Goal: Task Accomplishment & Management: Complete application form

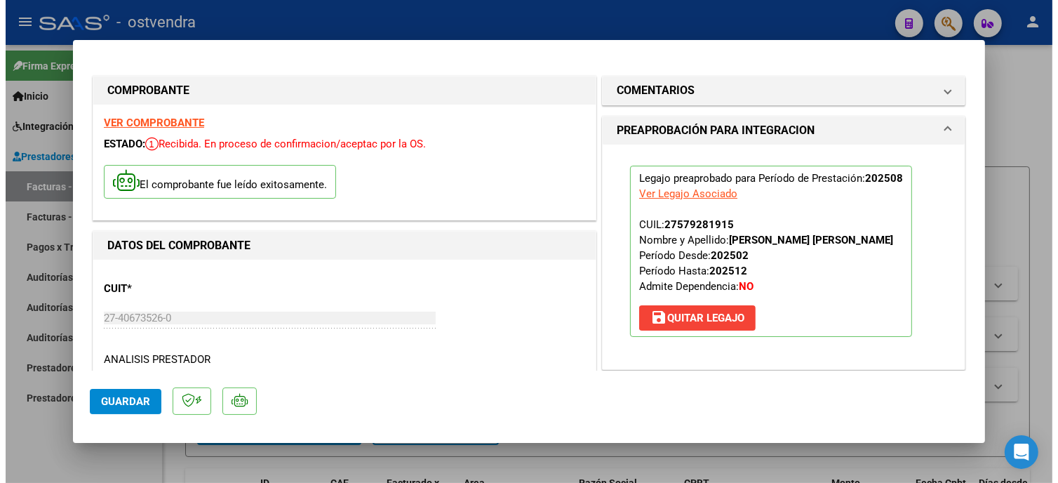
scroll to position [234, 0]
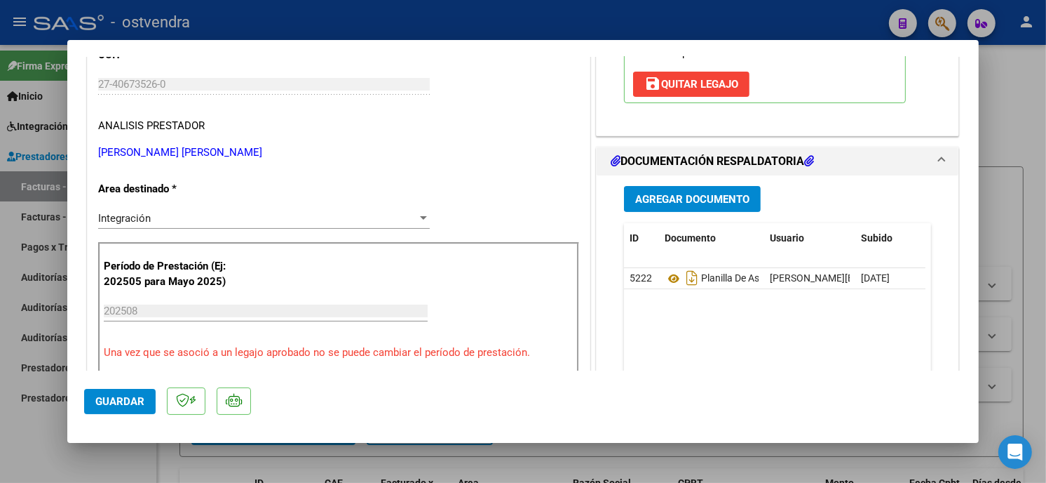
click at [443, 22] on div at bounding box center [523, 241] width 1046 height 483
type input "$ 0,00"
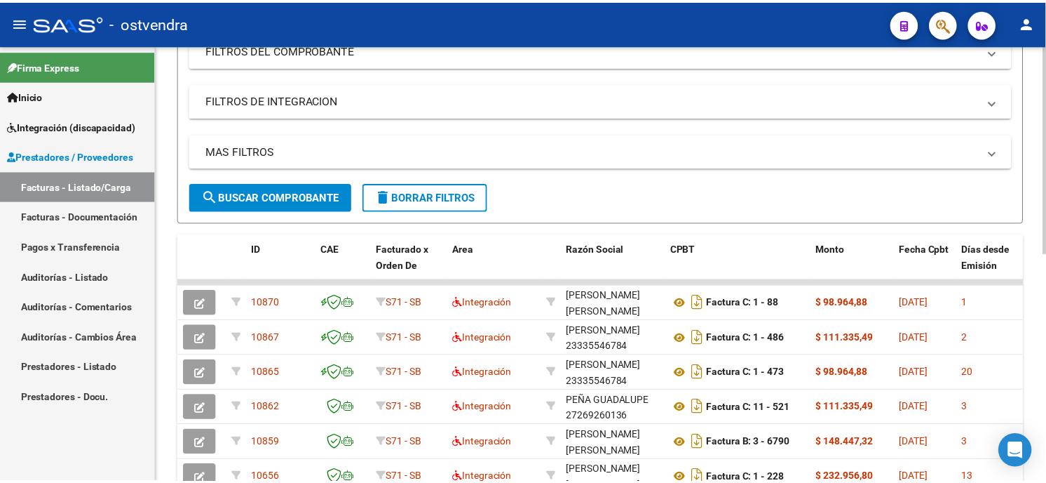
scroll to position [0, 0]
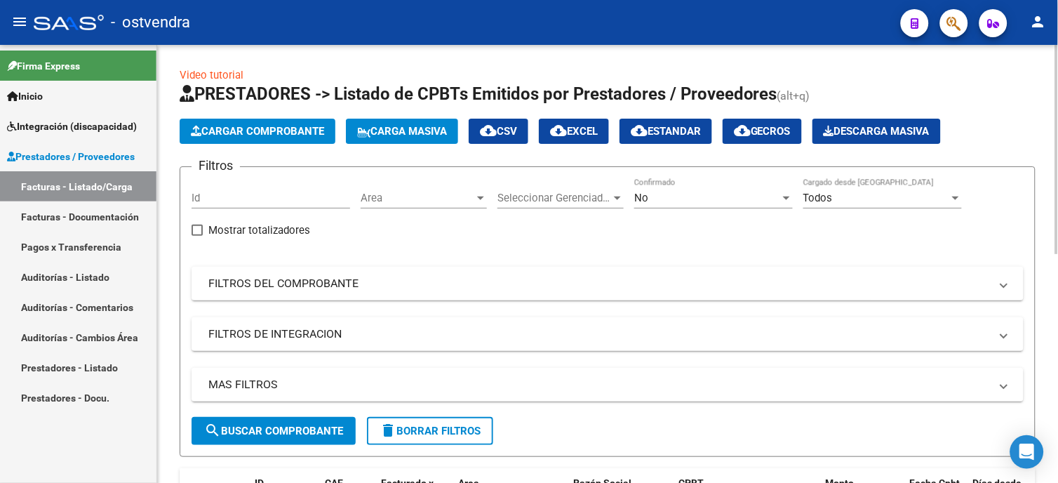
click at [248, 125] on span "Cargar Comprobante" at bounding box center [257, 131] width 133 height 13
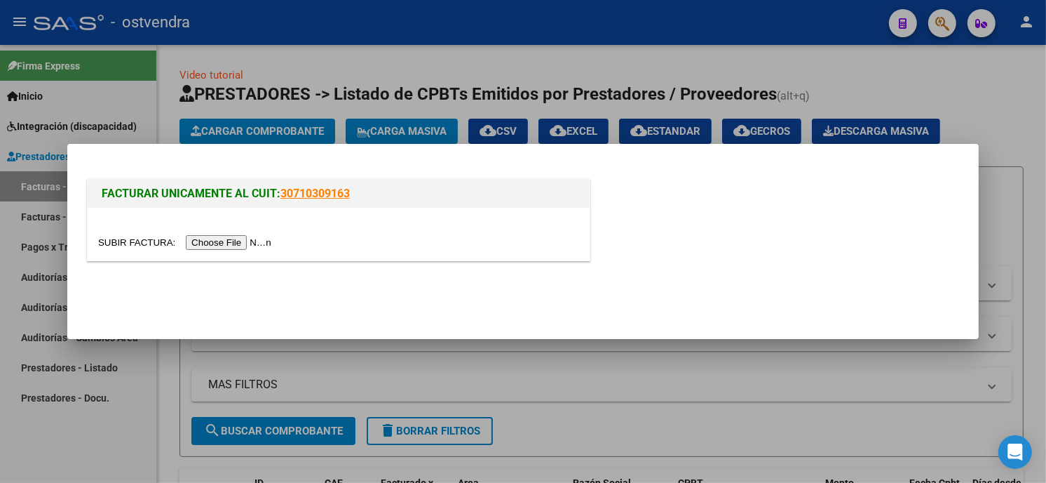
click at [236, 234] on div at bounding box center [338, 242] width 481 height 16
click at [238, 243] on input "file" at bounding box center [186, 242] width 177 height 15
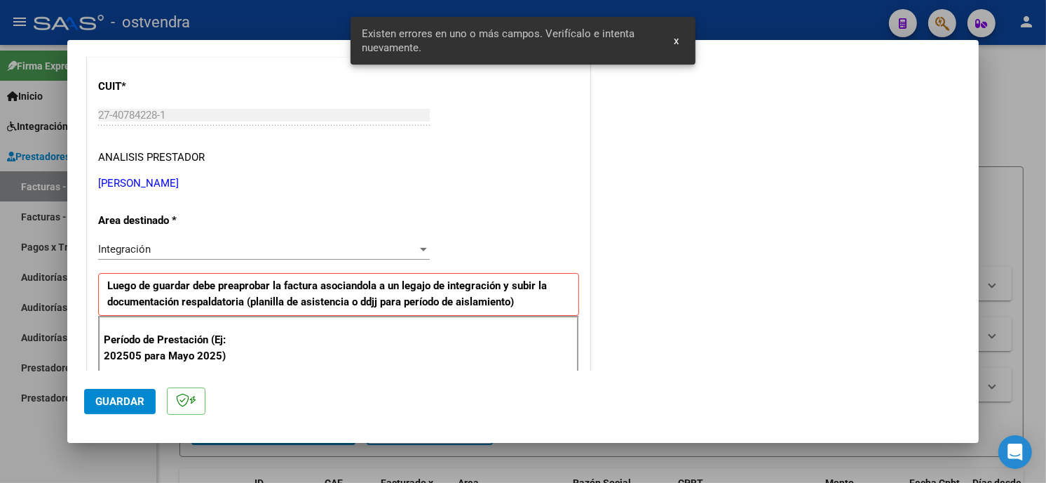
scroll to position [331, 0]
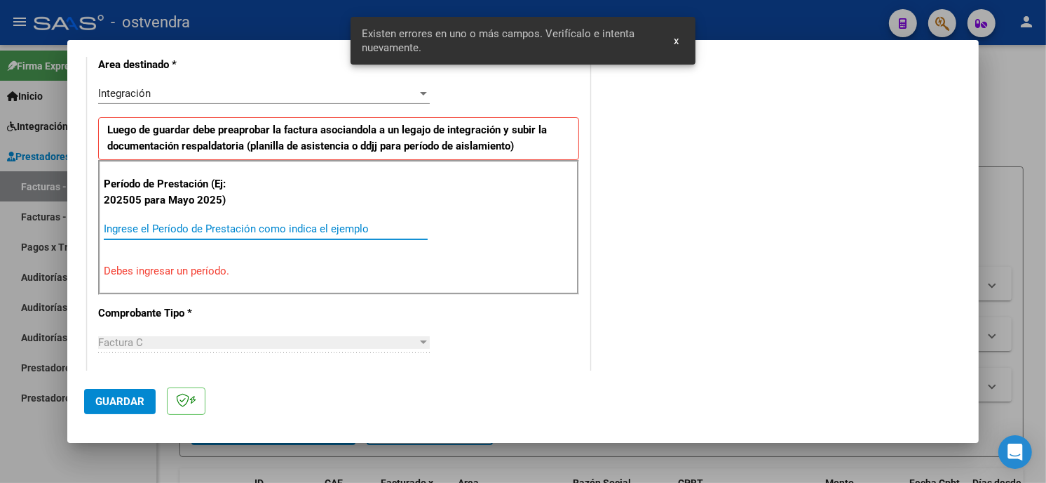
click at [250, 233] on input "Ingrese el Período de Prestación como indica el ejemplo" at bounding box center [266, 228] width 324 height 13
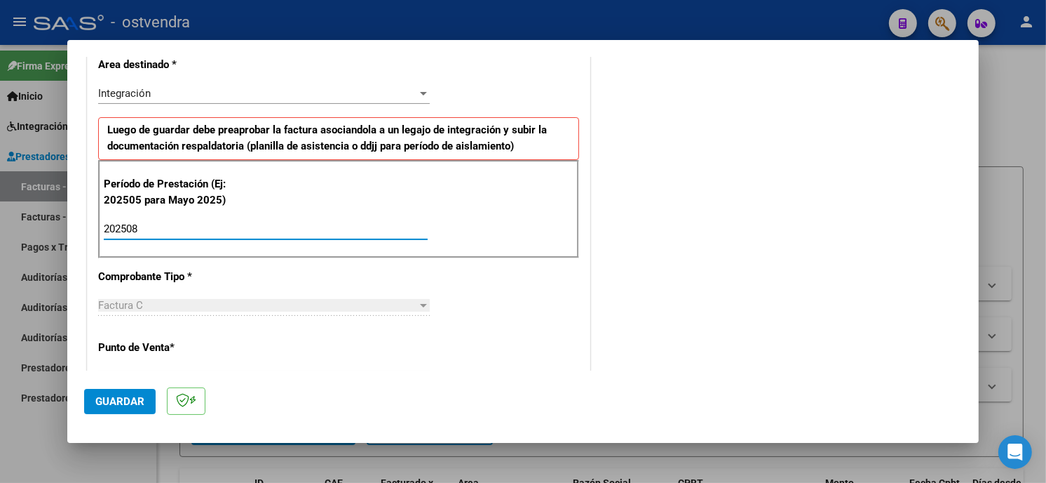
scroll to position [565, 0]
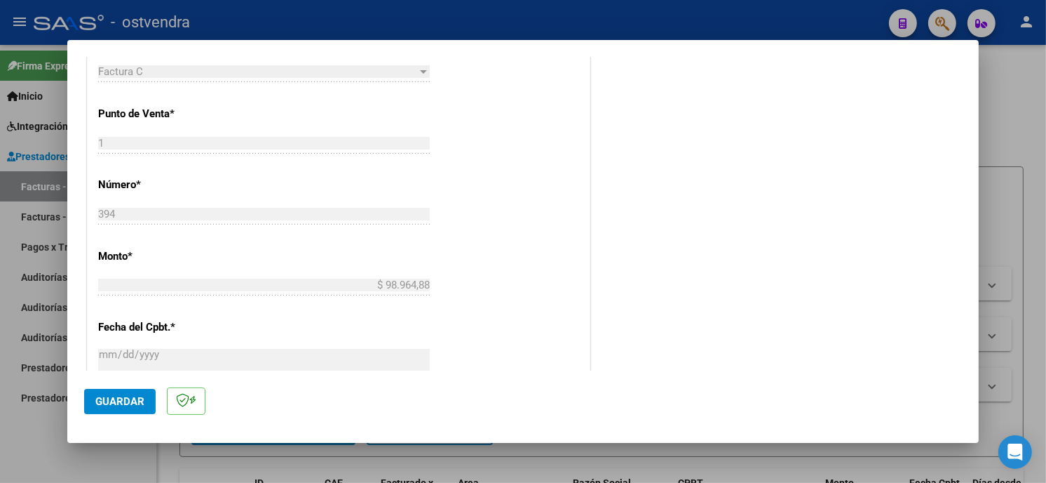
type input "202508"
click at [133, 393] on button "Guardar" at bounding box center [120, 401] width 72 height 25
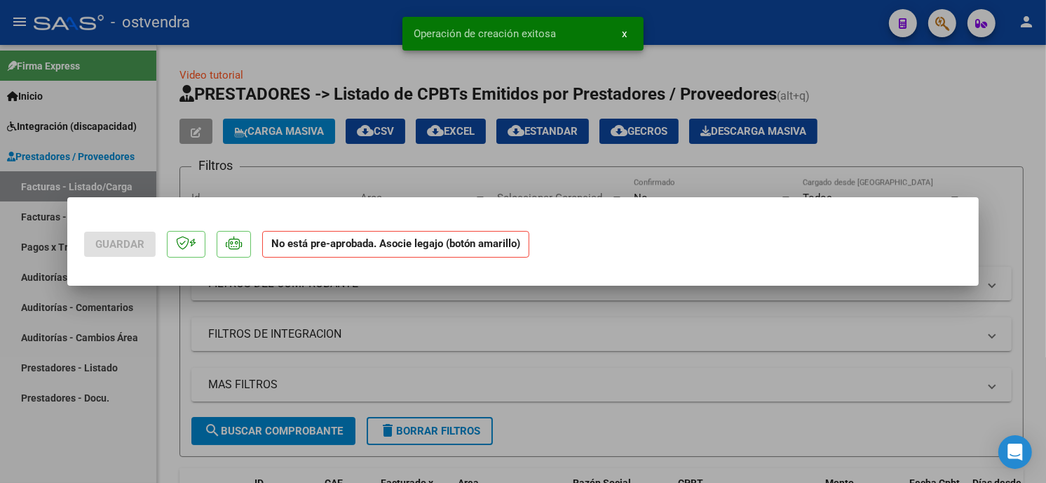
scroll to position [0, 0]
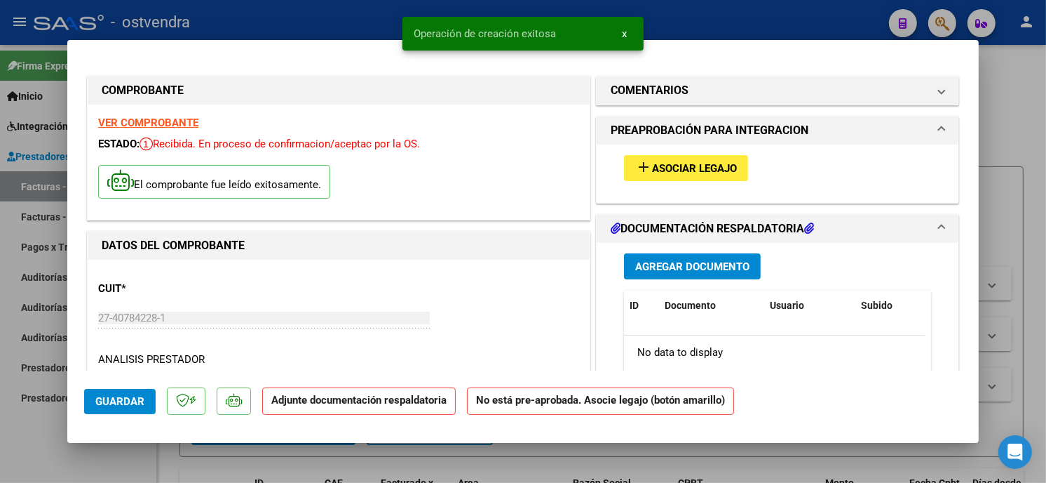
click at [718, 167] on span "Asociar Legajo" at bounding box center [694, 168] width 85 height 13
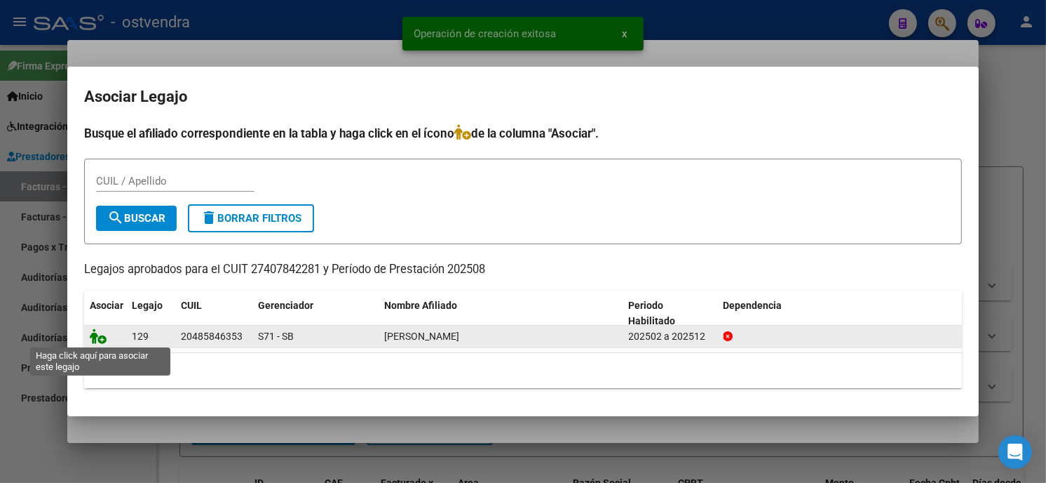
click at [102, 333] on icon at bounding box center [98, 335] width 17 height 15
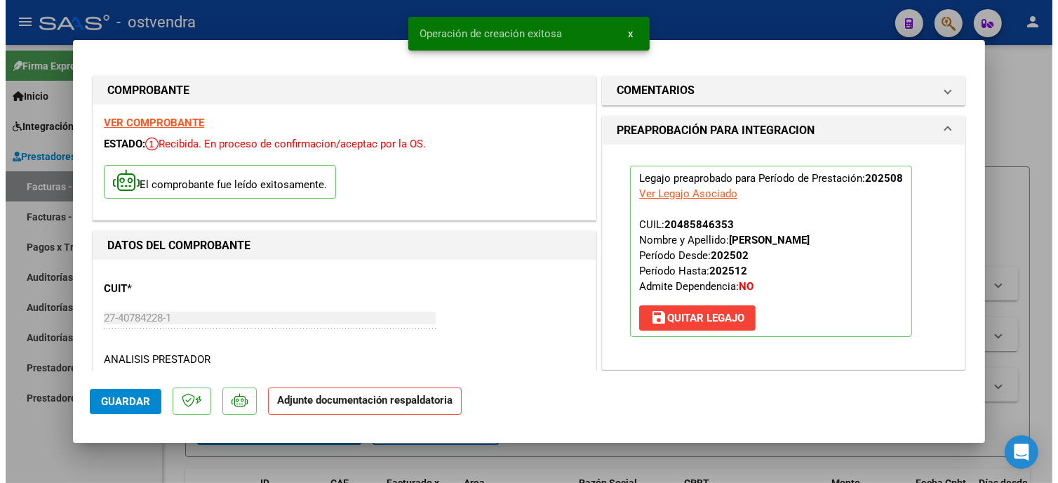
scroll to position [156, 0]
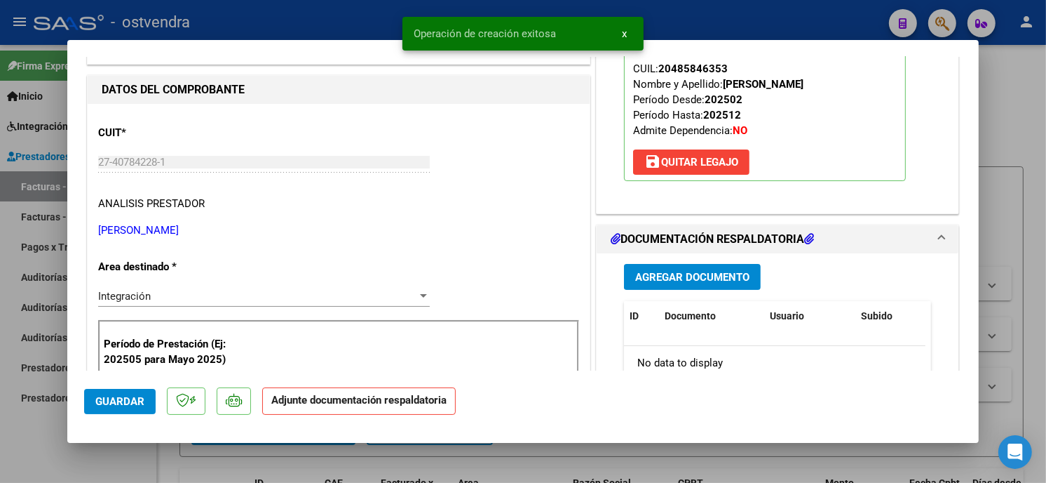
click at [720, 281] on span "Agregar Documento" at bounding box center [692, 277] width 114 height 13
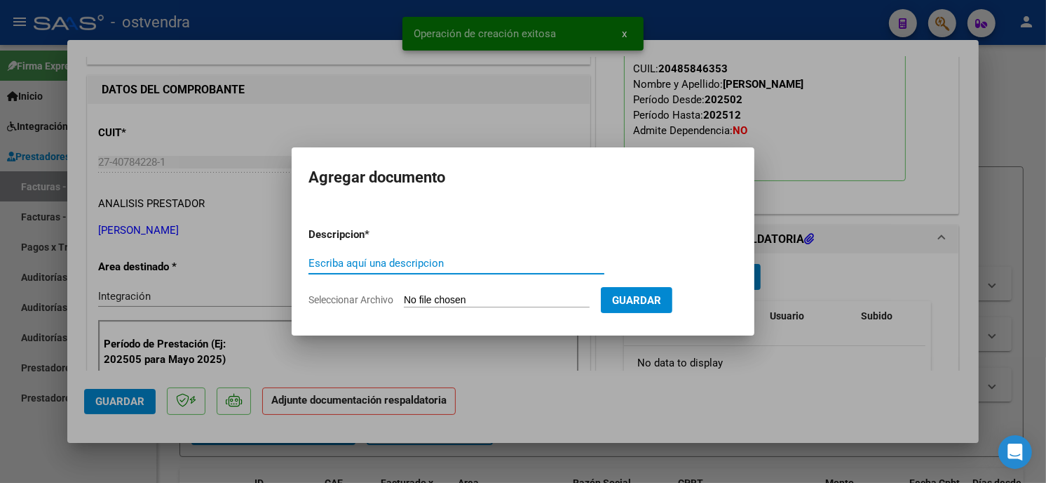
click at [515, 297] on input "Seleccionar Archivo" at bounding box center [497, 300] width 186 height 13
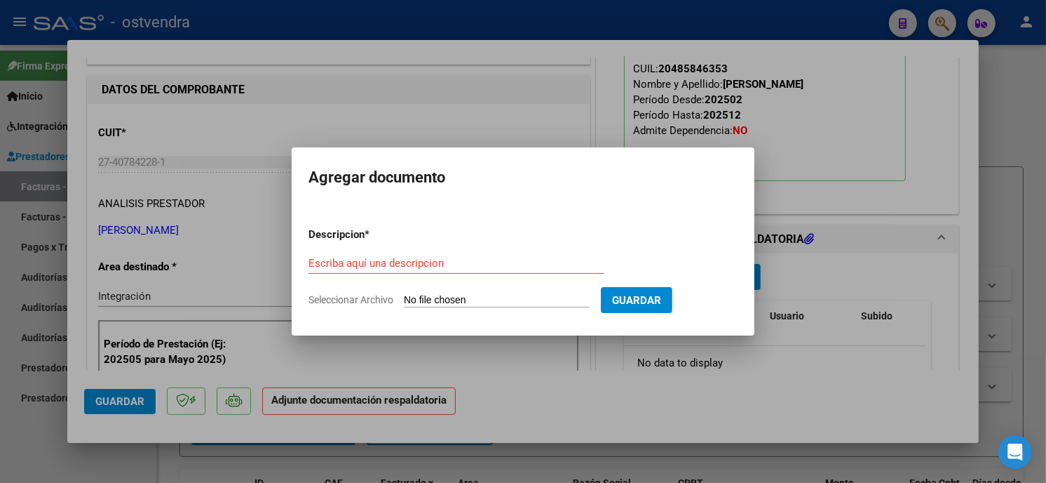
type input "C:\fakepath\ASISTENCIA C-1-394.pdf"
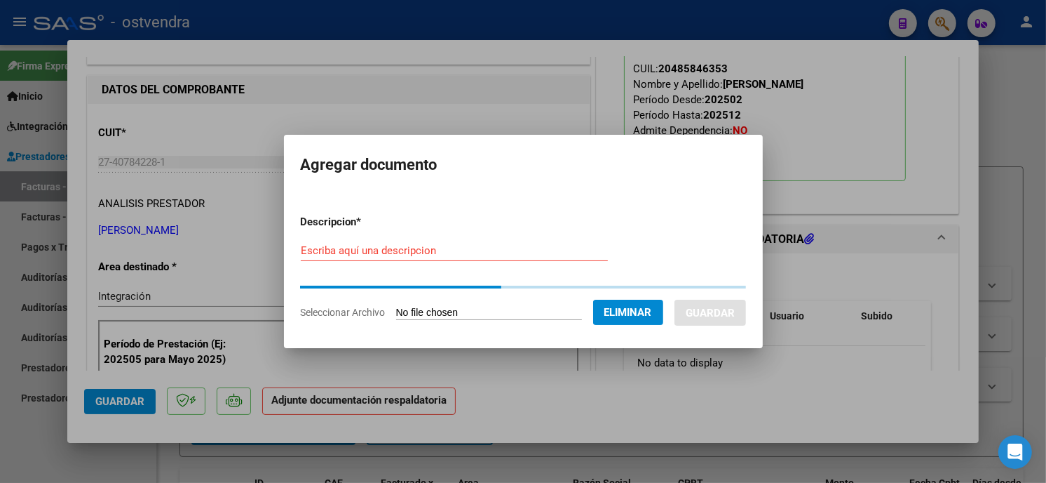
click at [457, 250] on input "Escriba aquí una descripcion" at bounding box center [454, 250] width 307 height 13
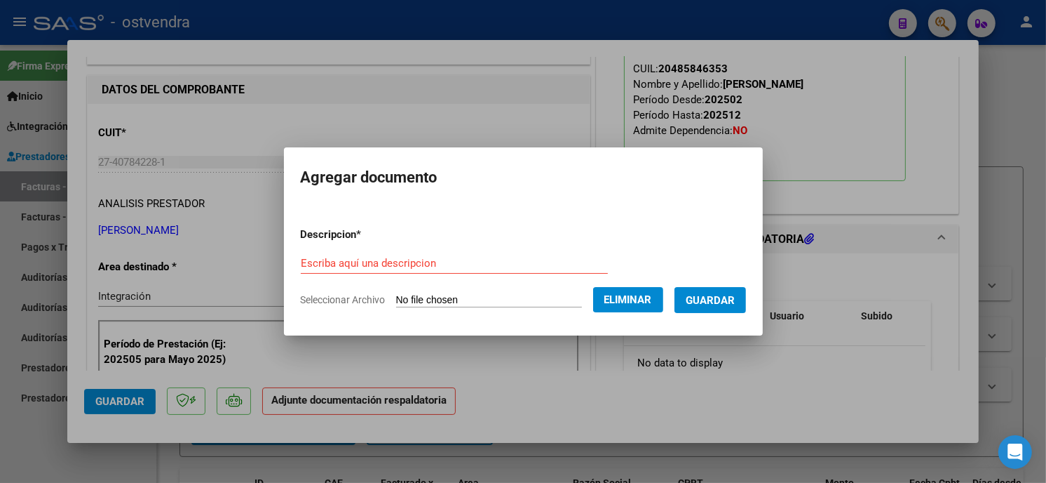
click at [456, 253] on div "Escriba aquí una descripcion" at bounding box center [454, 262] width 307 height 21
click at [452, 267] on input "Escriba aquí una descripcion" at bounding box center [454, 263] width 307 height 13
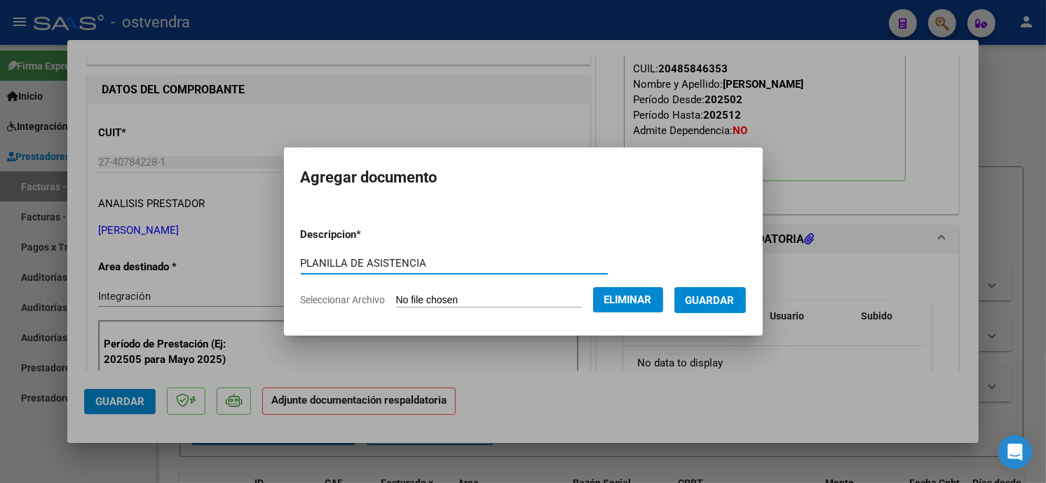
type input "PLANILLA DE ASISTENCIA"
click at [715, 295] on span "Guardar" at bounding box center [710, 300] width 49 height 13
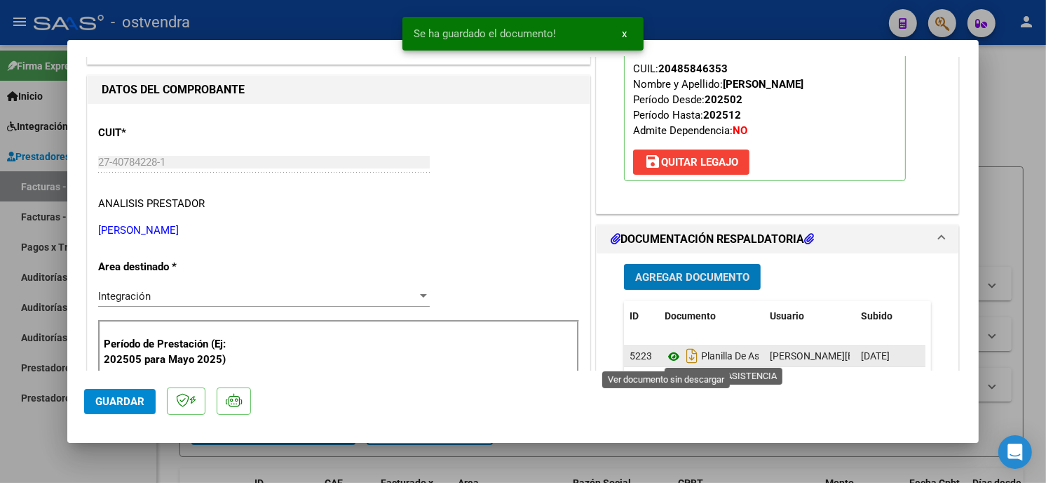
click at [671, 353] on icon at bounding box center [674, 356] width 18 height 17
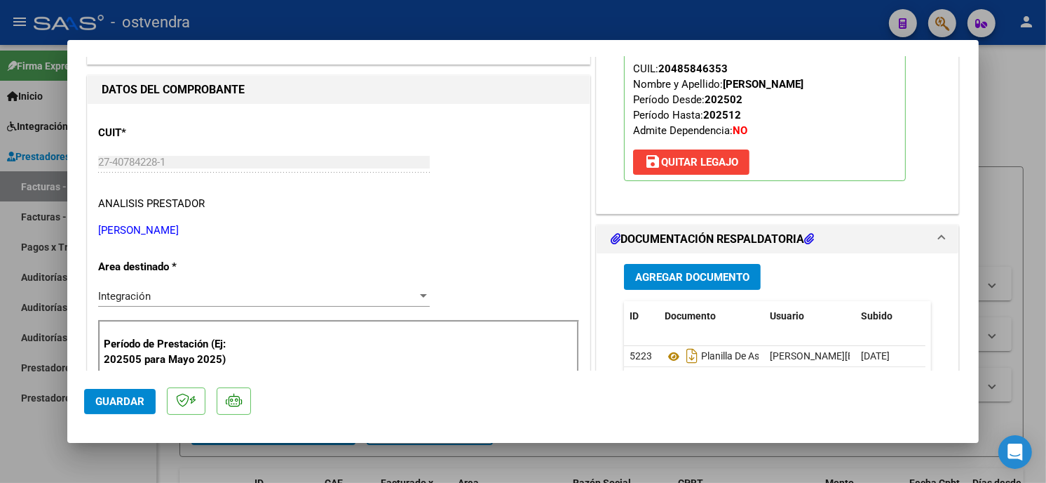
click at [104, 401] on span "Guardar" at bounding box center [119, 401] width 49 height 13
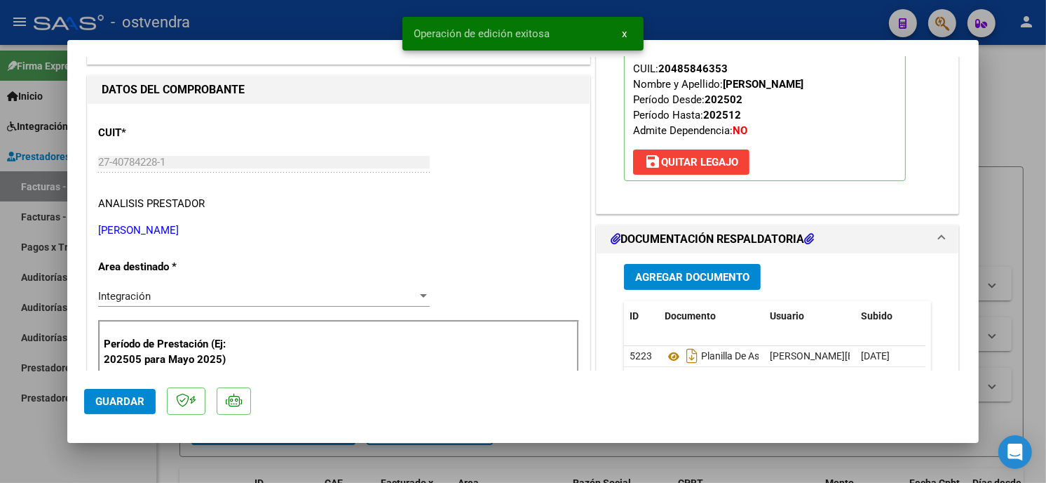
click at [309, 23] on div at bounding box center [523, 241] width 1046 height 483
type input "$ 0,00"
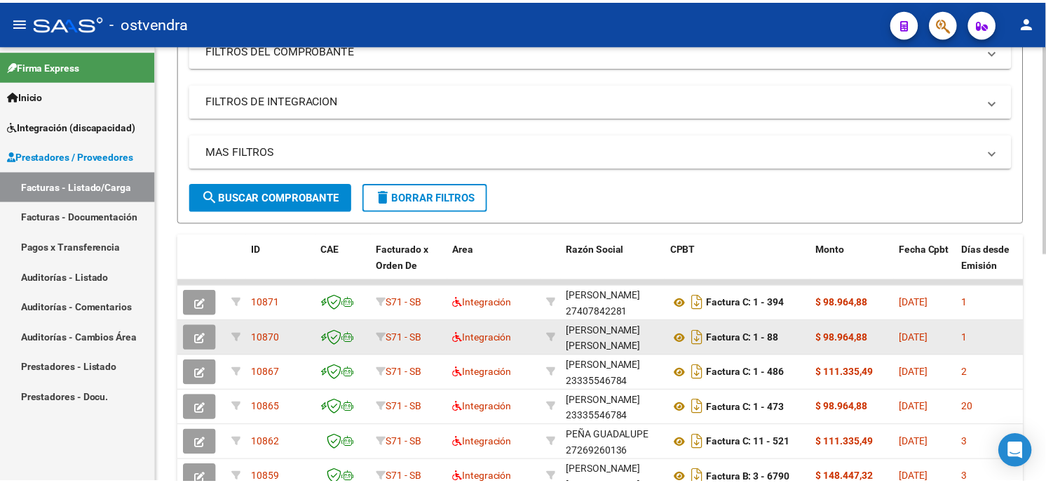
scroll to position [0, 0]
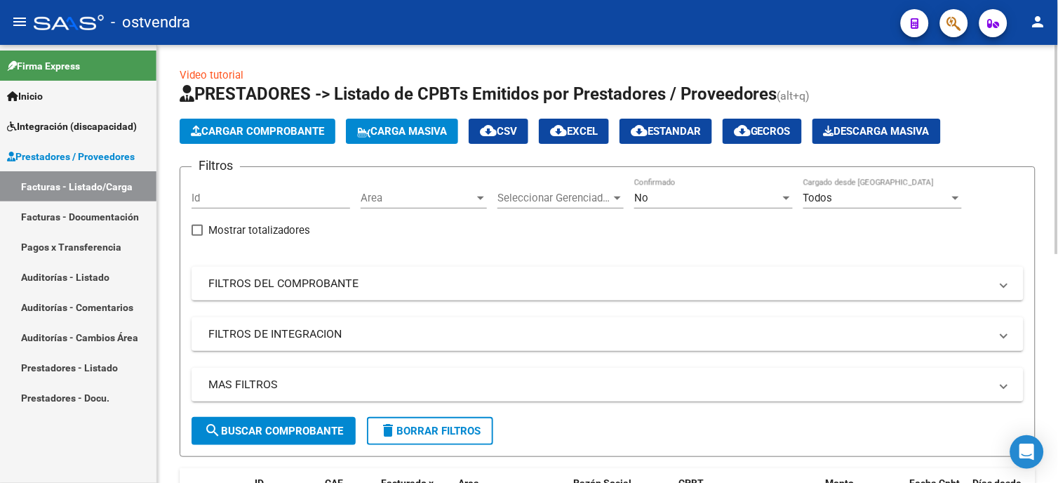
click at [296, 133] on span "Cargar Comprobante" at bounding box center [257, 131] width 133 height 13
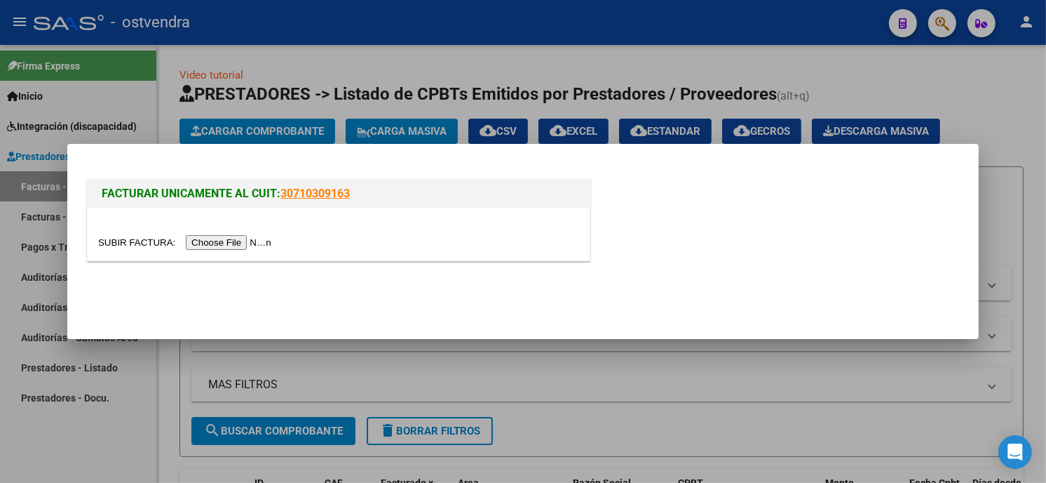
click at [236, 246] on input "file" at bounding box center [186, 242] width 177 height 15
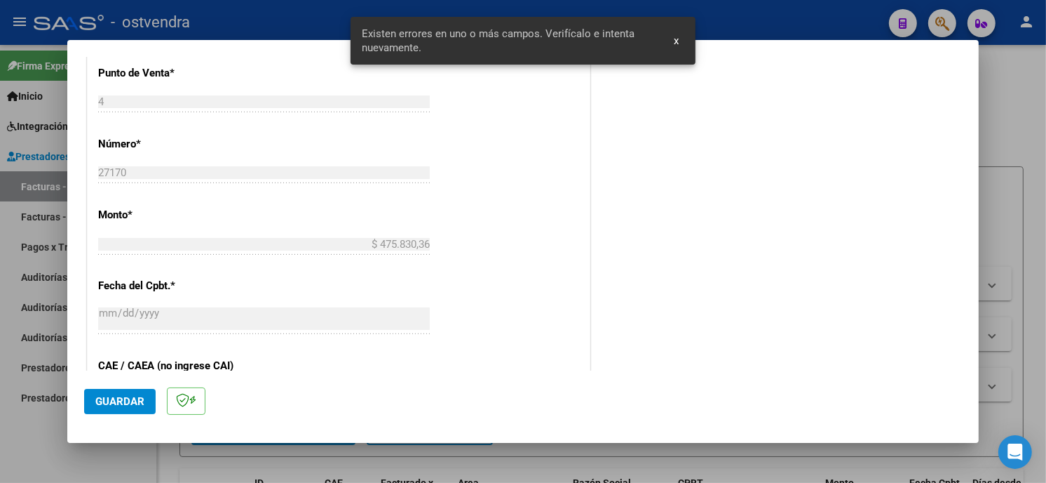
scroll to position [487, 0]
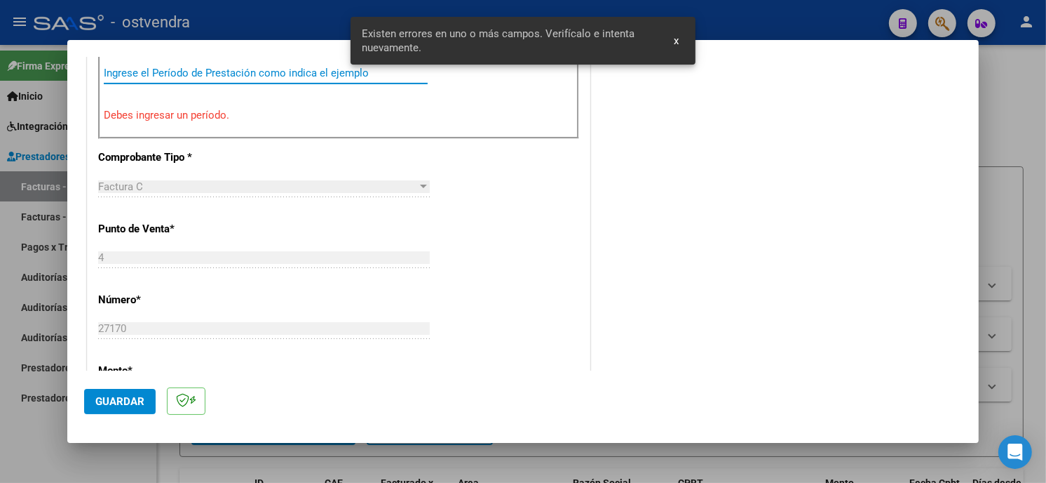
click at [226, 72] on input "Ingrese el Período de Prestación como indica el ejemplo" at bounding box center [266, 73] width 324 height 13
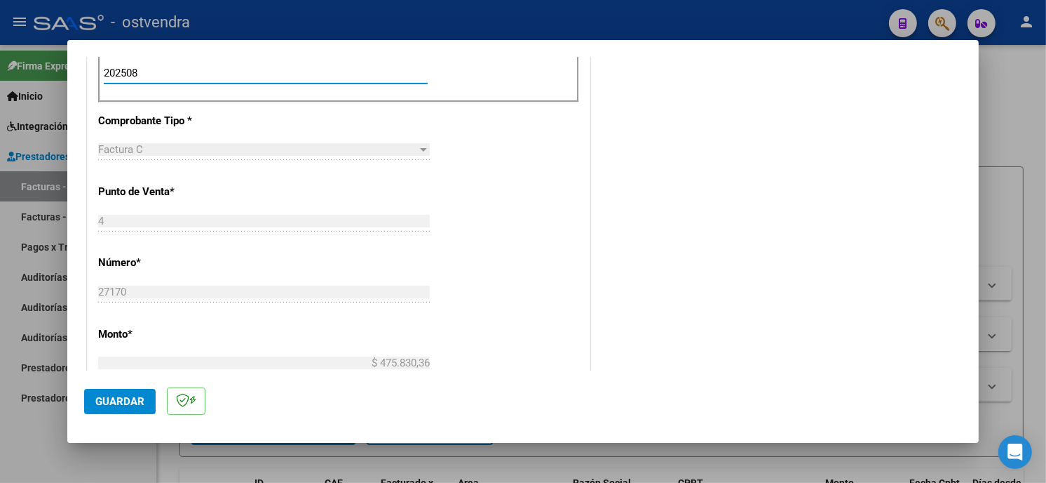
type input "202508"
click at [137, 405] on span "Guardar" at bounding box center [119, 401] width 49 height 13
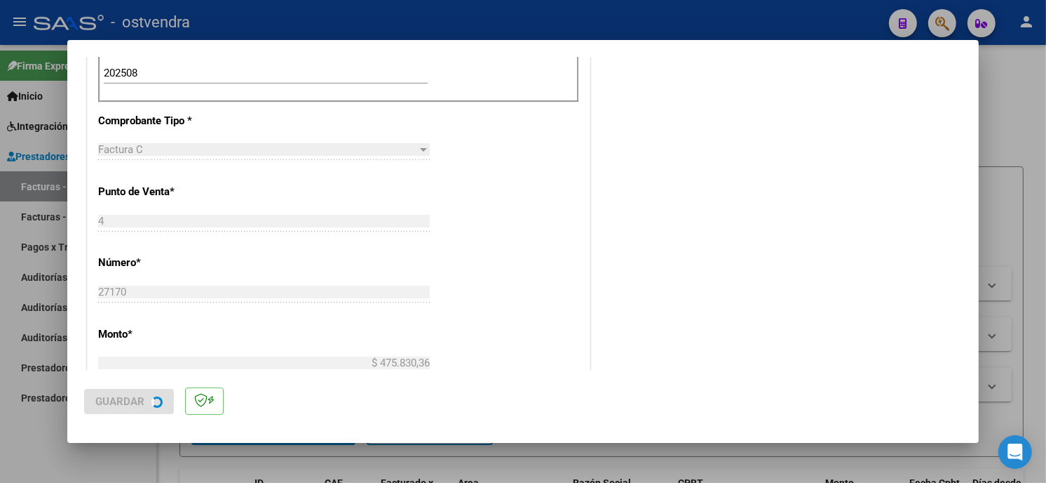
scroll to position [0, 0]
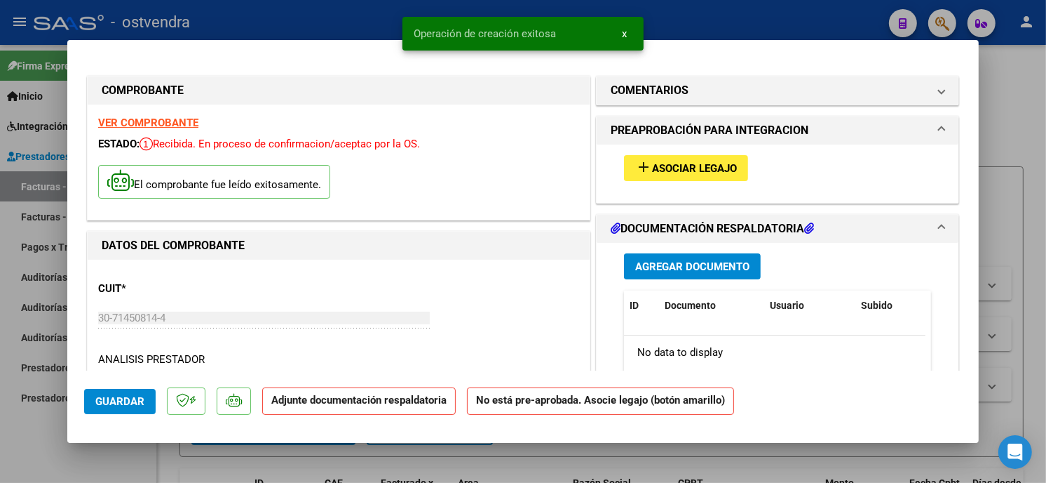
click at [707, 170] on span "Asociar Legajo" at bounding box center [694, 168] width 85 height 13
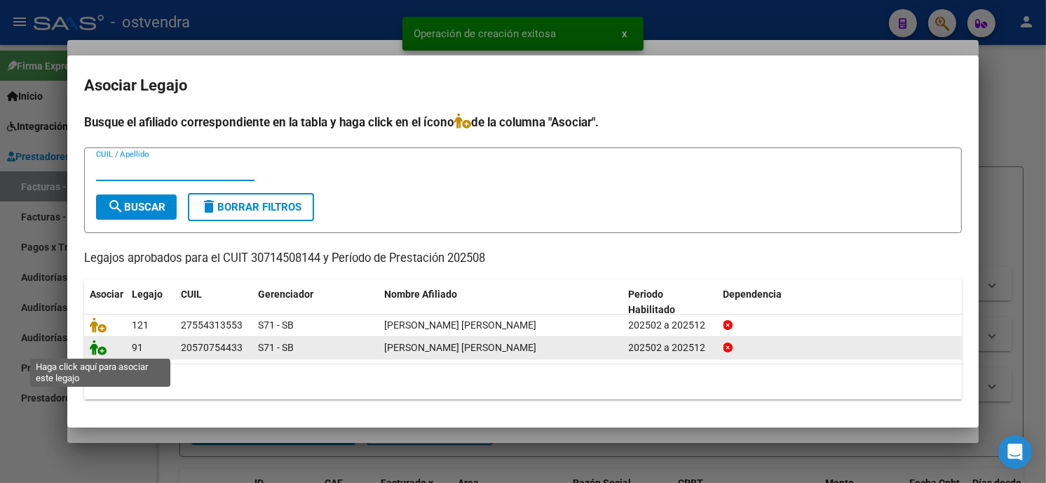
click at [100, 353] on icon at bounding box center [98, 346] width 17 height 15
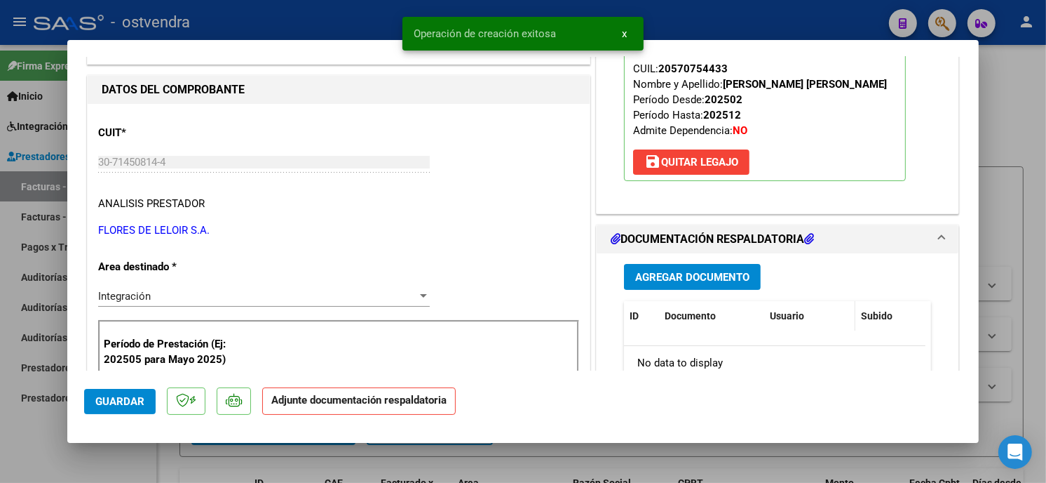
scroll to position [234, 0]
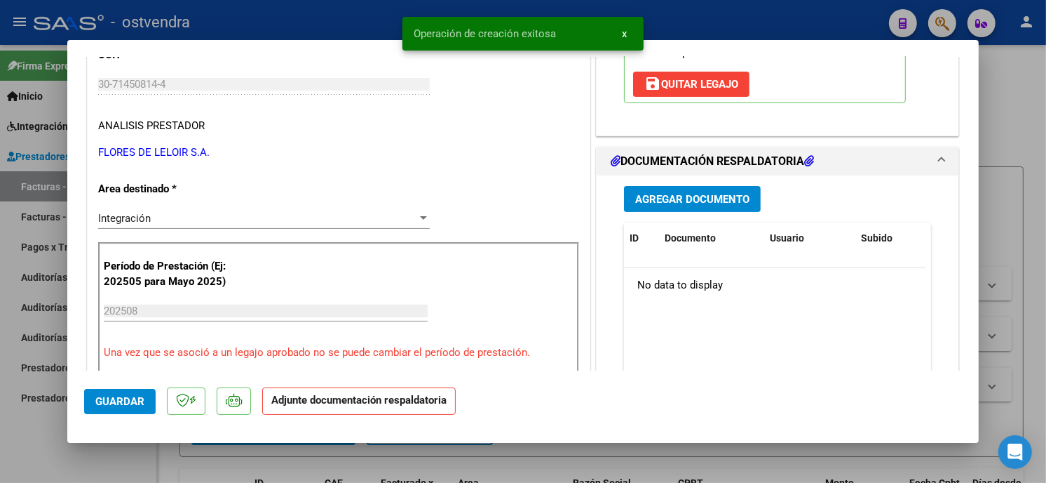
click at [713, 204] on span "Agregar Documento" at bounding box center [692, 199] width 114 height 13
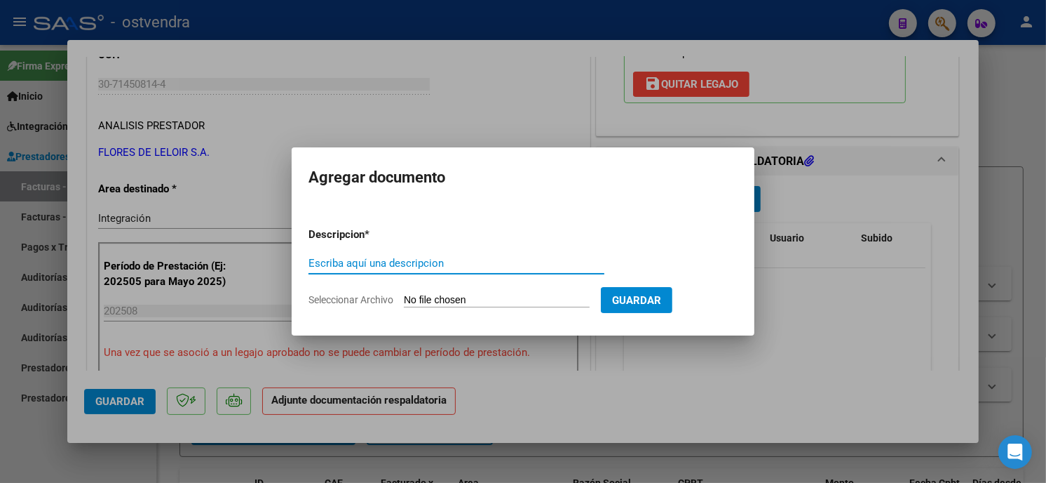
click at [423, 297] on input "Seleccionar Archivo" at bounding box center [497, 300] width 186 height 13
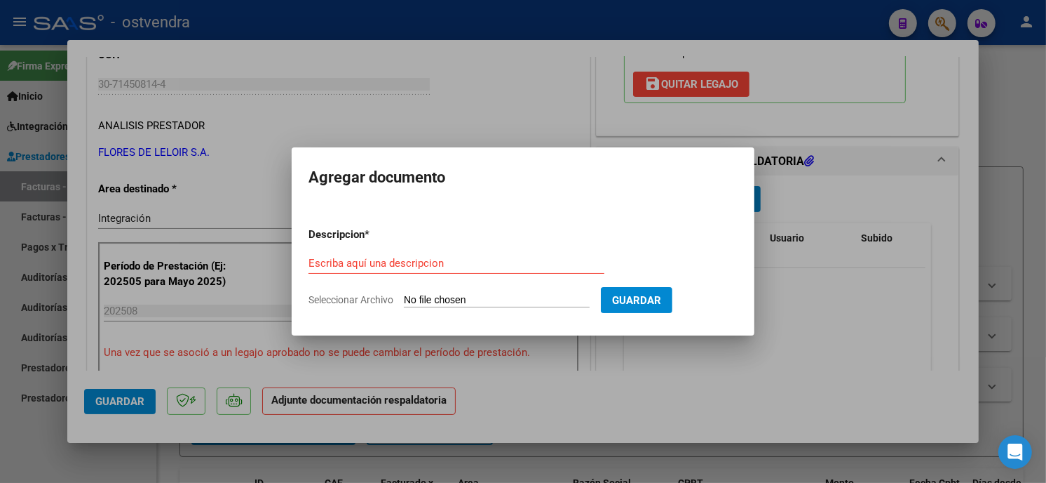
type input "C:\fakepath\ASISTENCIA C-4-27170.pdf"
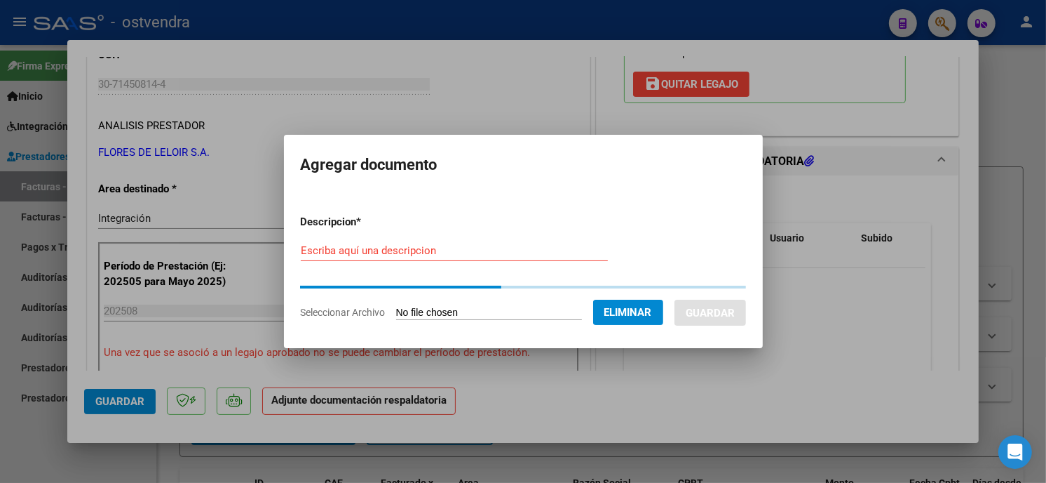
click at [431, 253] on input "Escriba aquí una descripcion" at bounding box center [454, 250] width 307 height 13
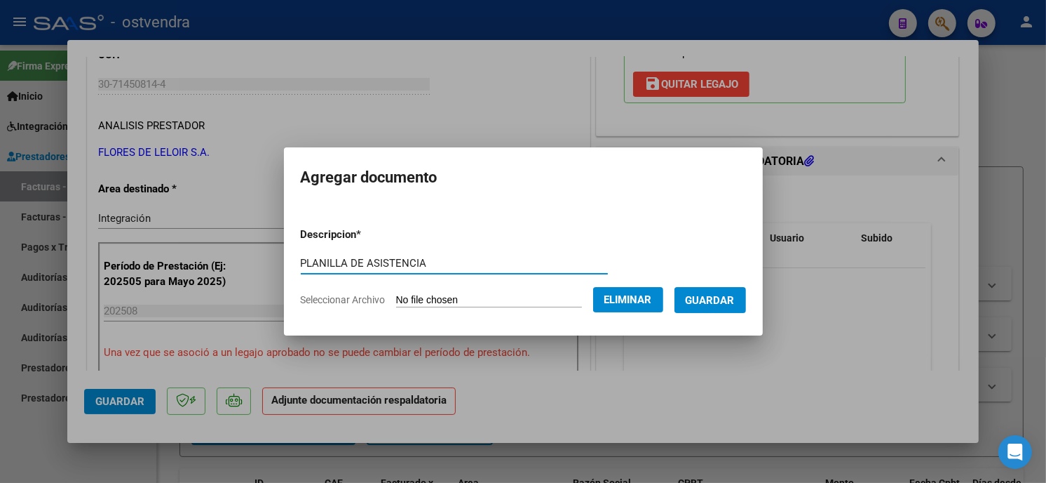
type input "PLANILLA DE ASISTENCIA"
click at [716, 299] on span "Guardar" at bounding box center [710, 300] width 49 height 13
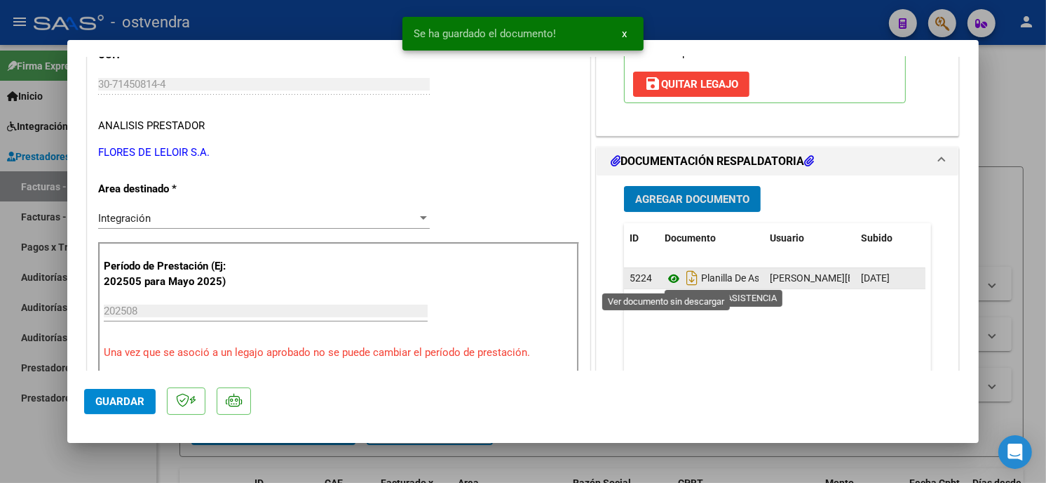
click at [666, 283] on icon at bounding box center [674, 278] width 18 height 17
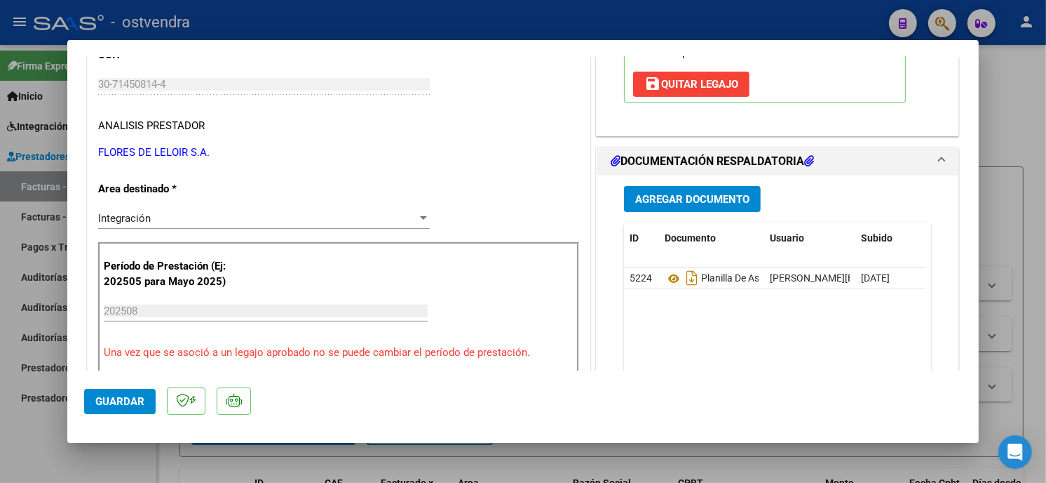
click at [107, 403] on span "Guardar" at bounding box center [119, 401] width 49 height 13
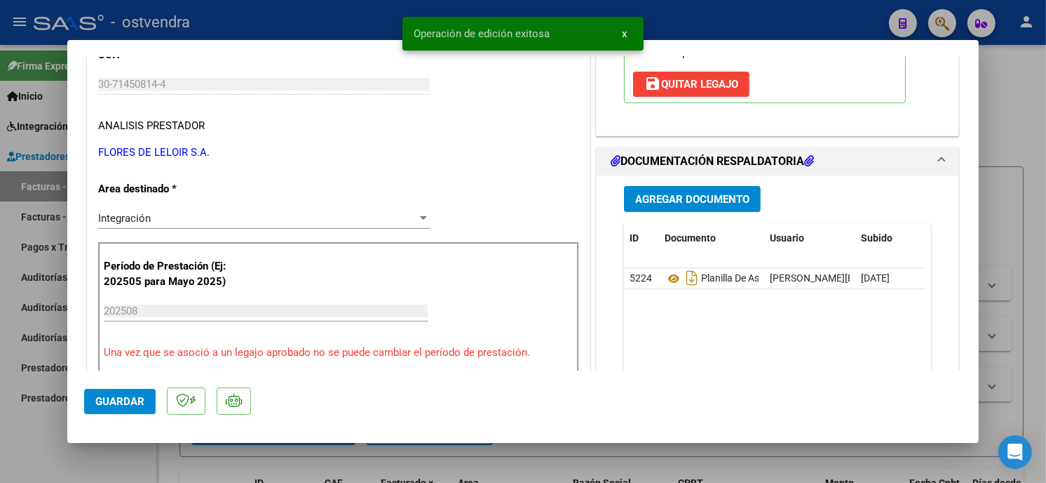
click at [338, 21] on div at bounding box center [523, 241] width 1046 height 483
type input "$ 0,00"
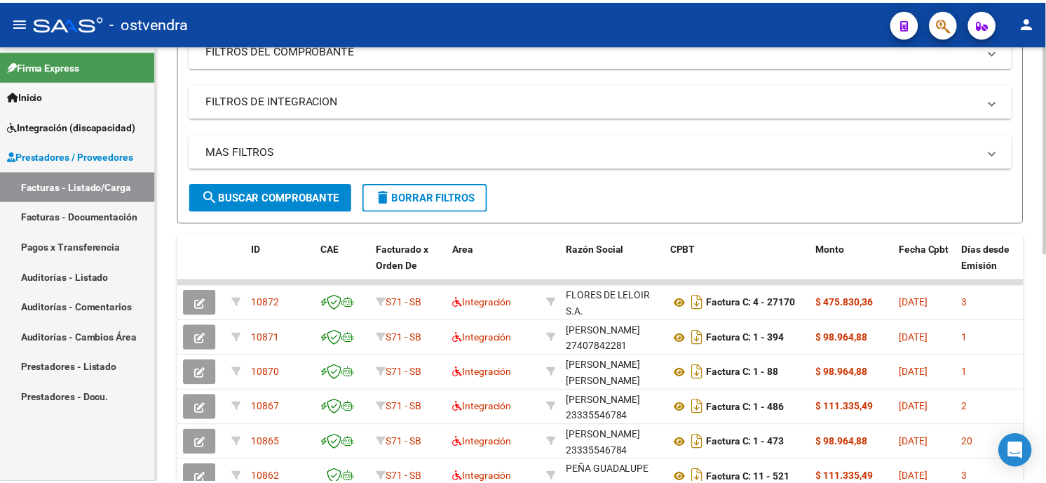
scroll to position [0, 0]
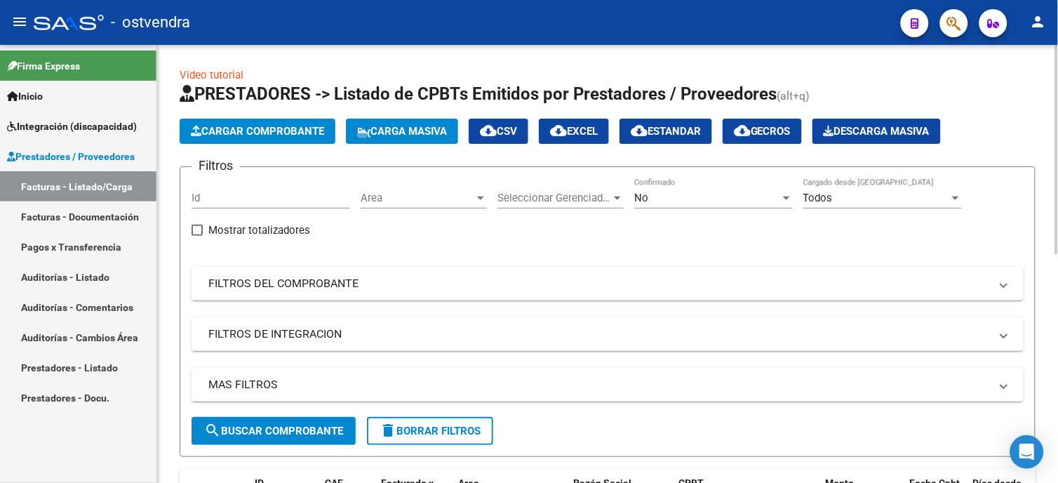
click at [317, 136] on span "Cargar Comprobante" at bounding box center [257, 131] width 133 height 13
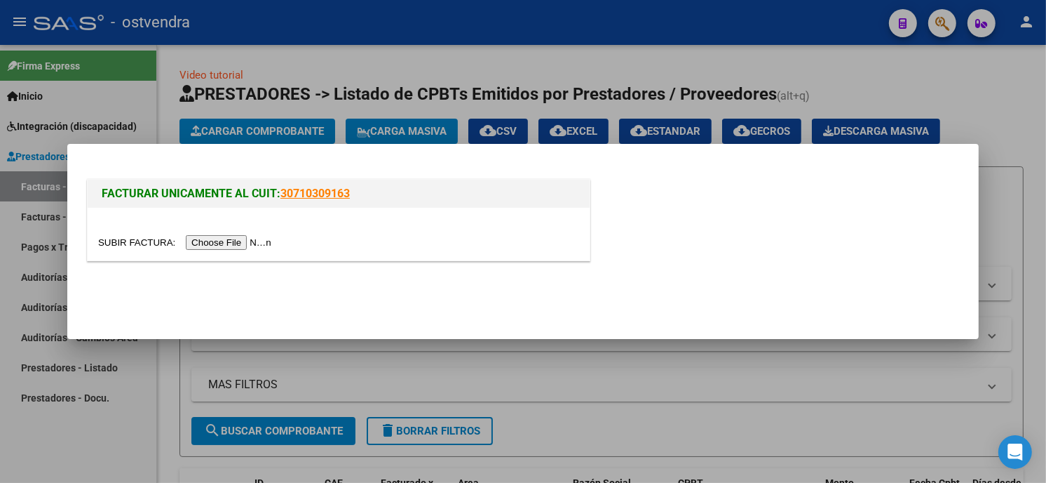
click at [231, 237] on input "file" at bounding box center [186, 242] width 177 height 15
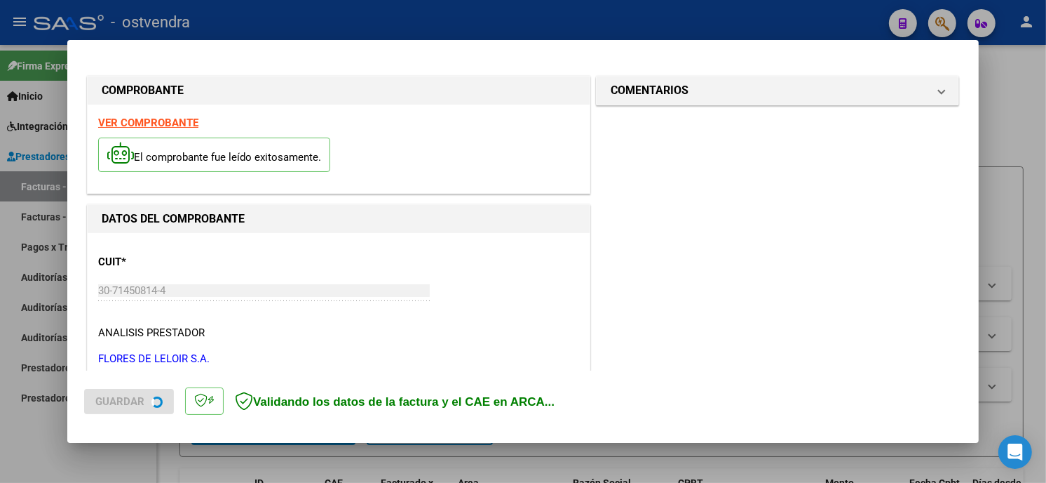
scroll to position [331, 0]
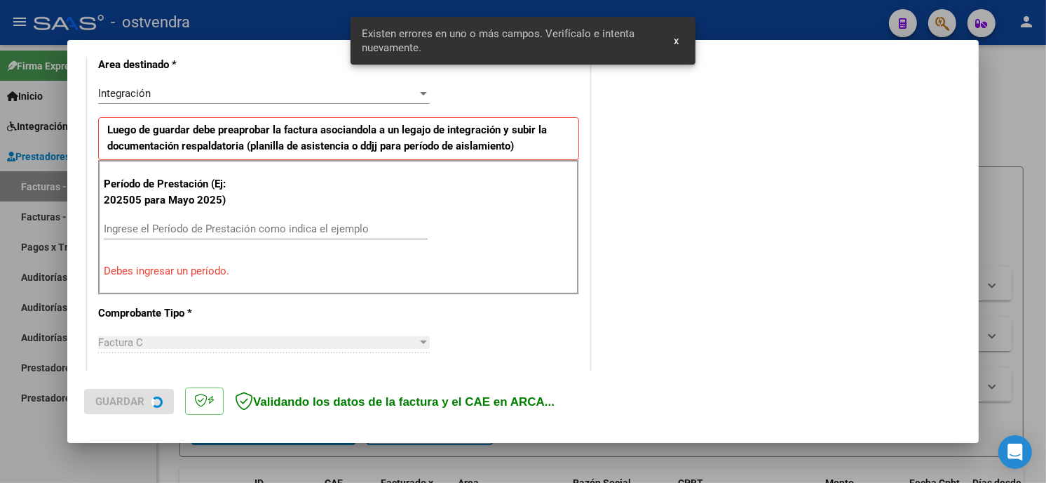
click at [283, 234] on input "Ingrese el Período de Prestación como indica el ejemplo" at bounding box center [266, 228] width 324 height 13
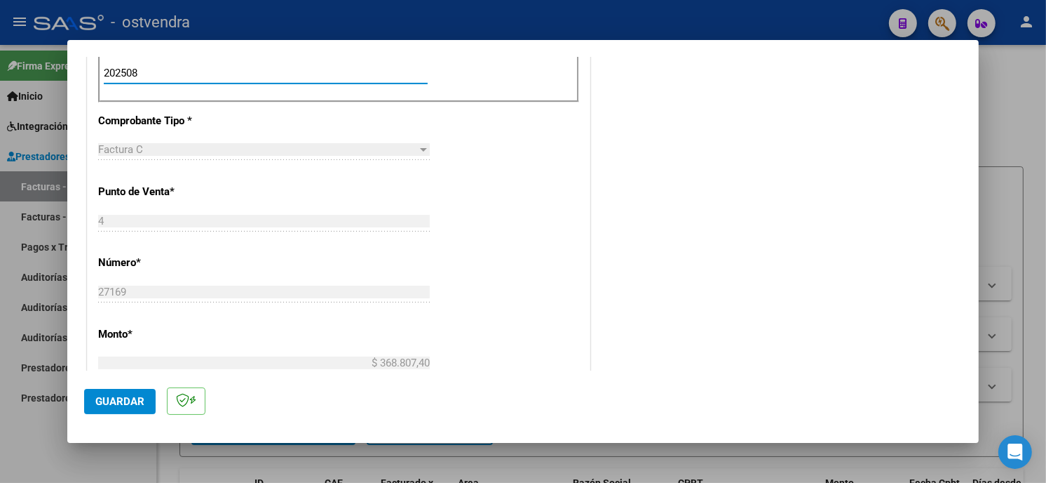
scroll to position [565, 0]
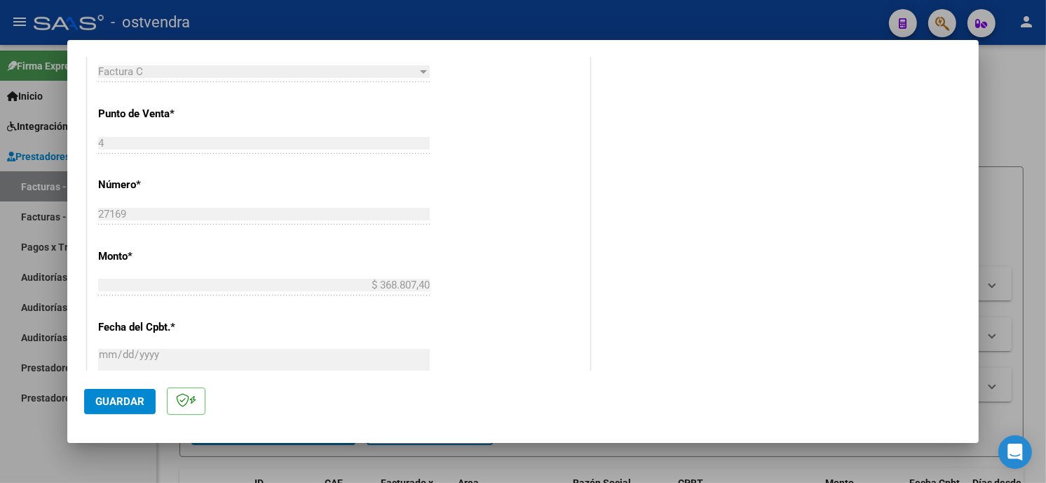
type input "202508"
click at [128, 400] on span "Guardar" at bounding box center [119, 401] width 49 height 13
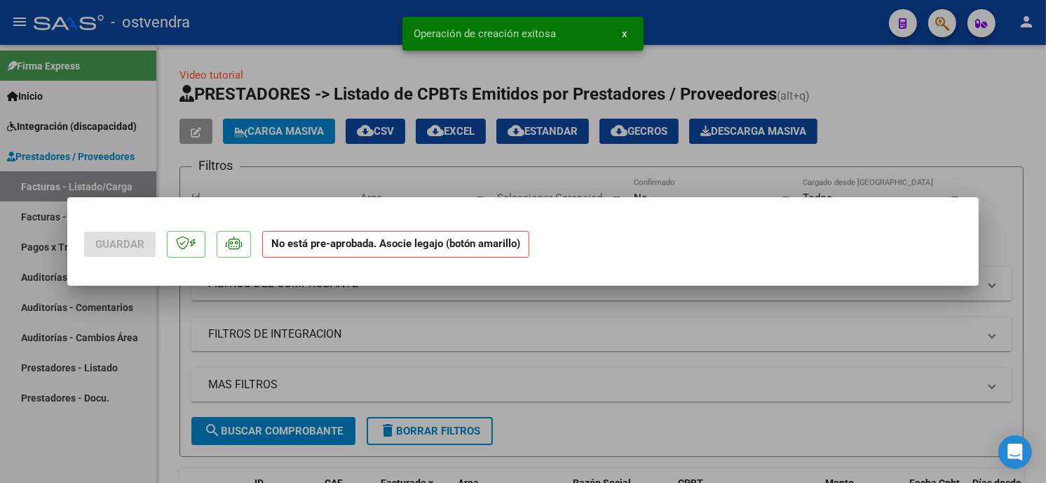
scroll to position [0, 0]
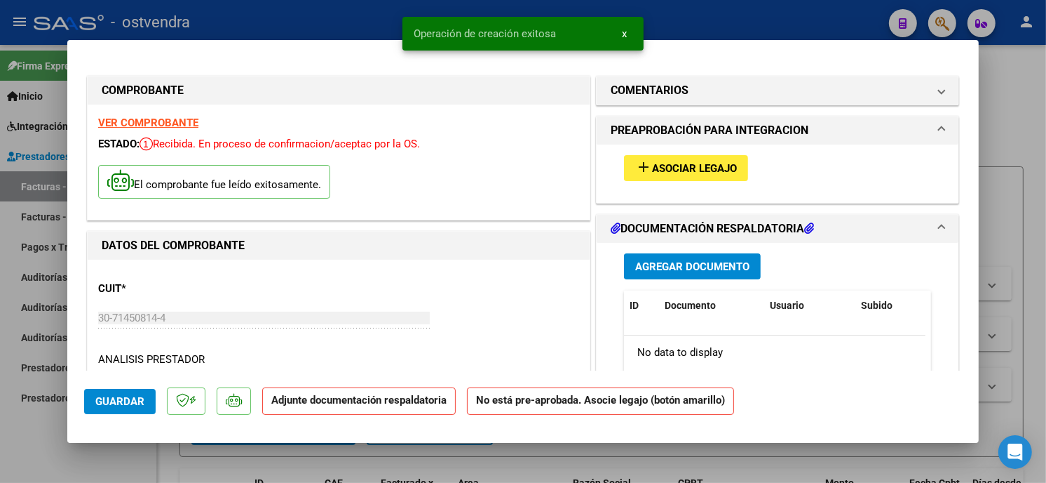
click at [706, 162] on span "Asociar Legajo" at bounding box center [694, 168] width 85 height 13
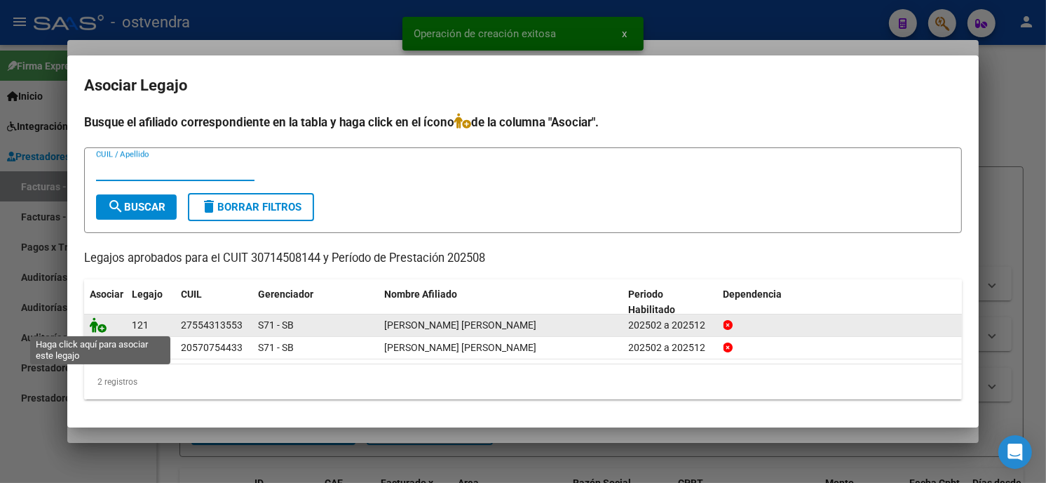
click at [98, 328] on icon at bounding box center [98, 324] width 17 height 15
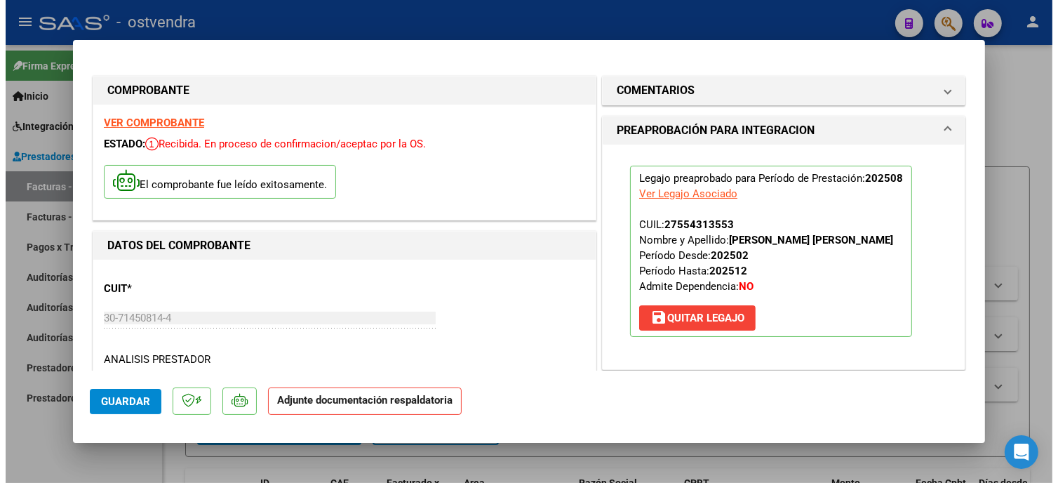
scroll to position [156, 0]
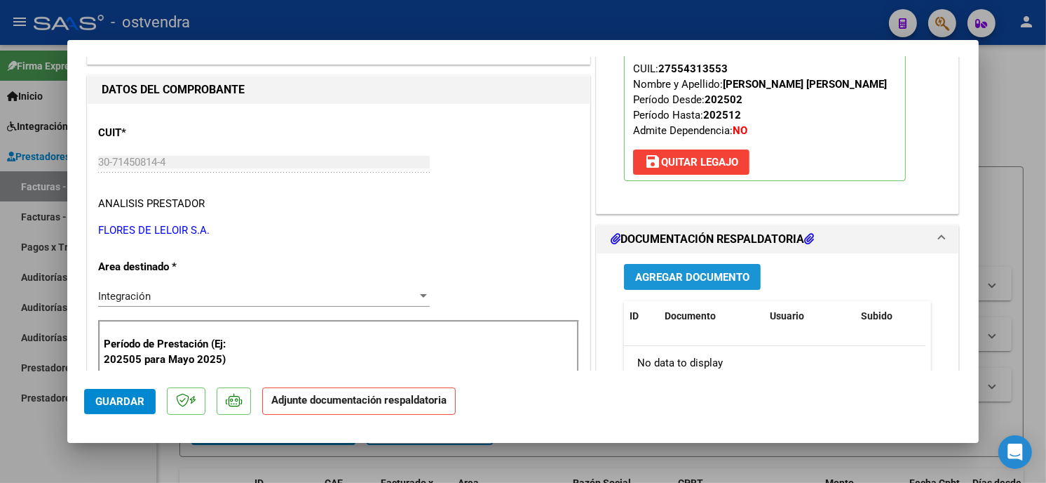
click at [697, 283] on span "Agregar Documento" at bounding box center [692, 277] width 114 height 13
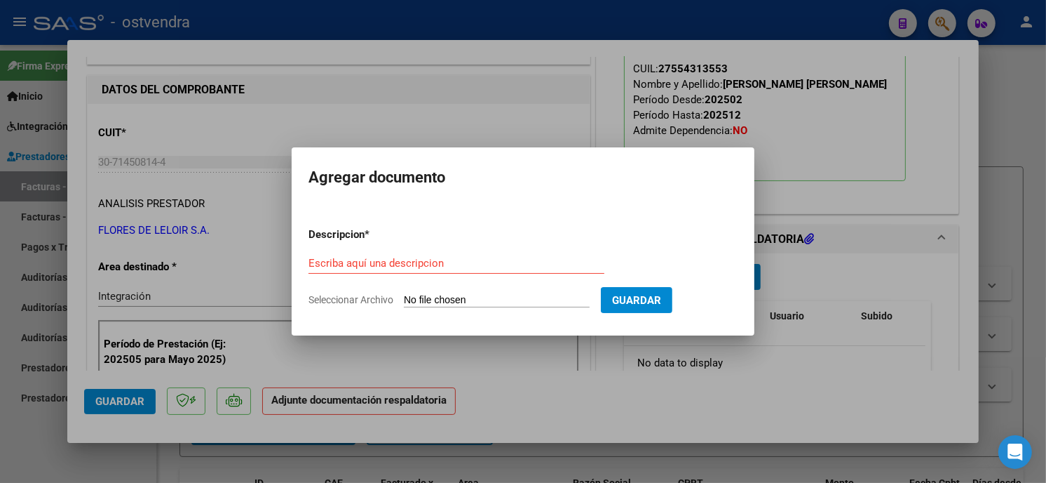
click at [451, 304] on input "Seleccionar Archivo" at bounding box center [497, 300] width 186 height 13
type input "C:\fakepath\ASISTENCIA C-4-27169.pdf"
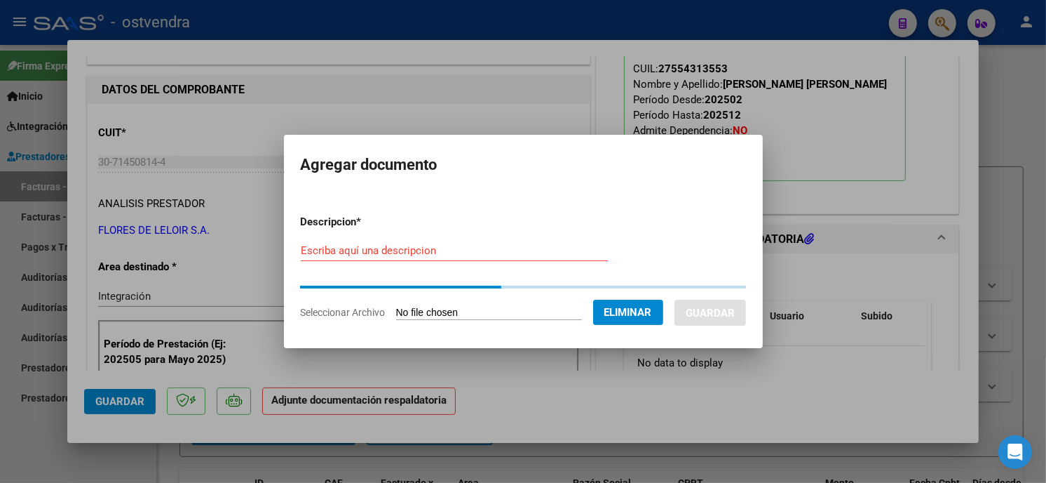
click at [362, 251] on input "Escriba aquí una descripcion" at bounding box center [454, 250] width 307 height 13
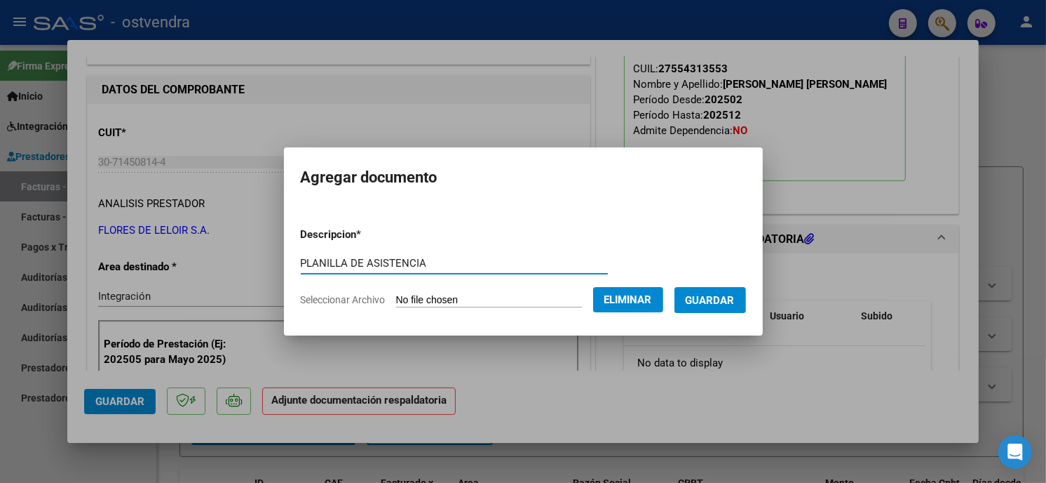
type input "PLANILLA DE ASISTENCIA"
click at [713, 290] on button "Guardar" at bounding box center [711, 300] width 72 height 26
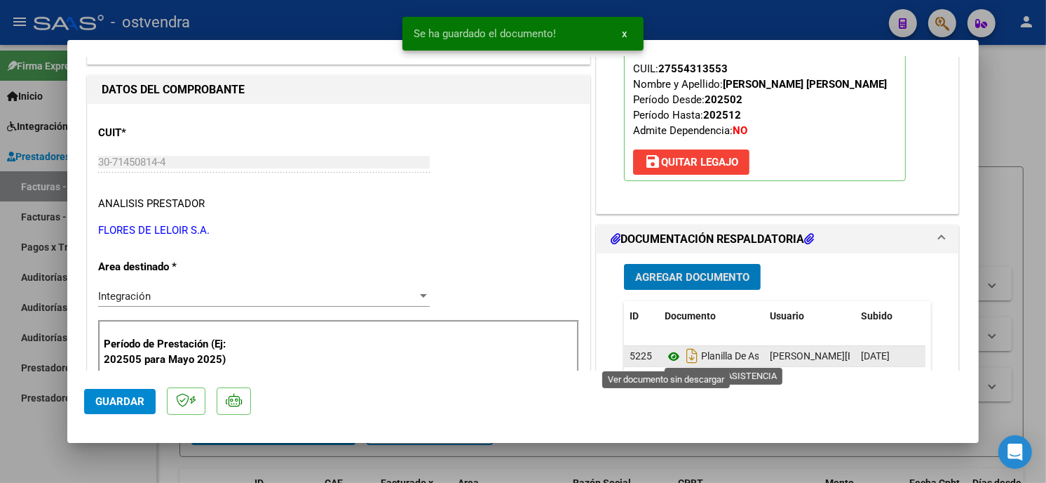
click at [670, 352] on icon at bounding box center [674, 356] width 18 height 17
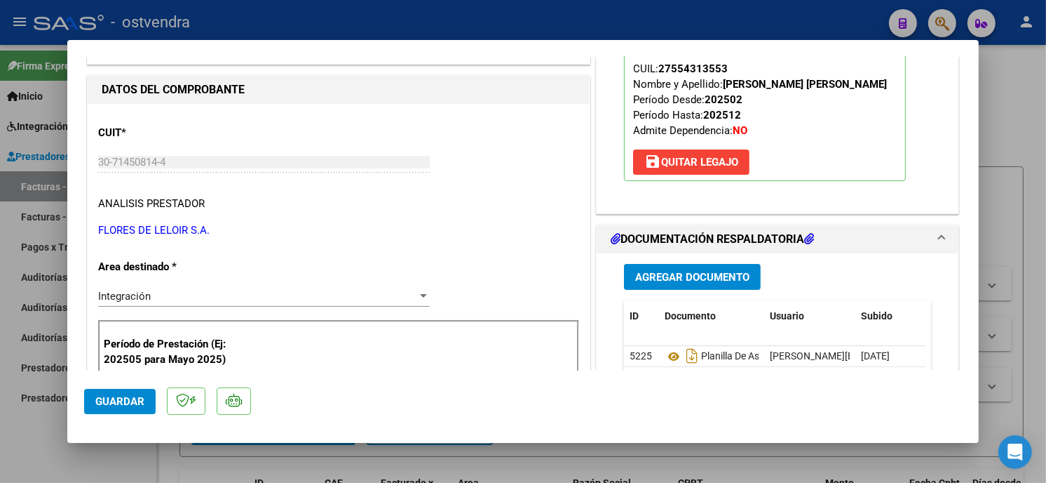
click at [124, 391] on button "Guardar" at bounding box center [120, 401] width 72 height 25
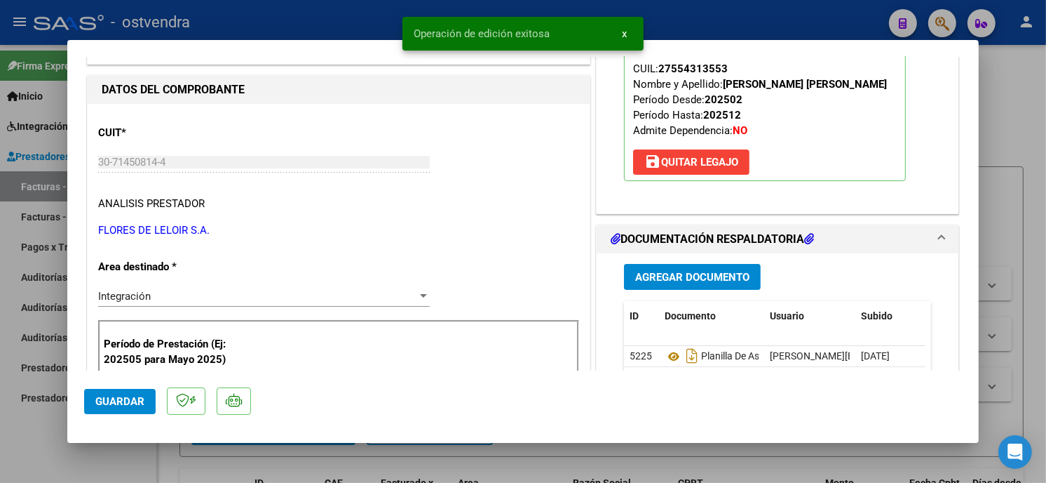
click at [289, 29] on div at bounding box center [523, 241] width 1046 height 483
type input "$ 0,00"
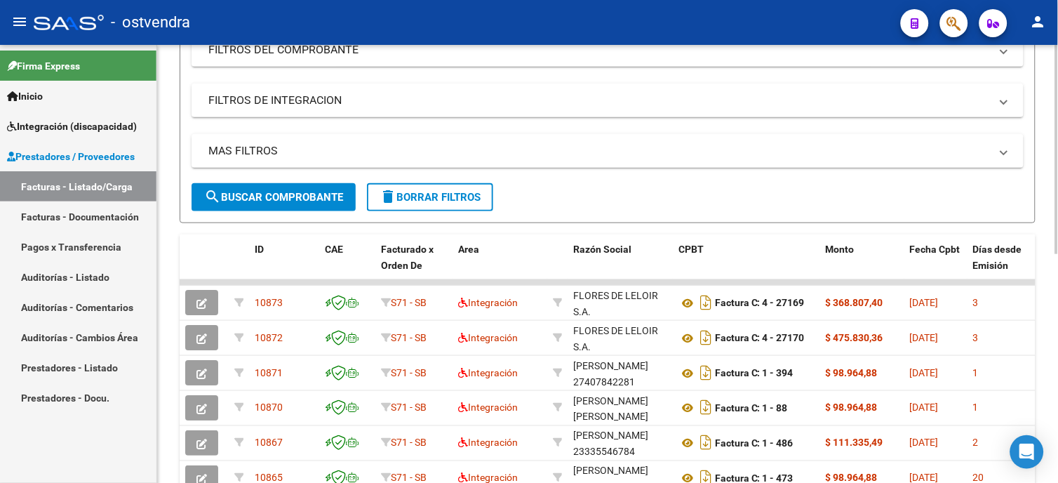
scroll to position [0, 0]
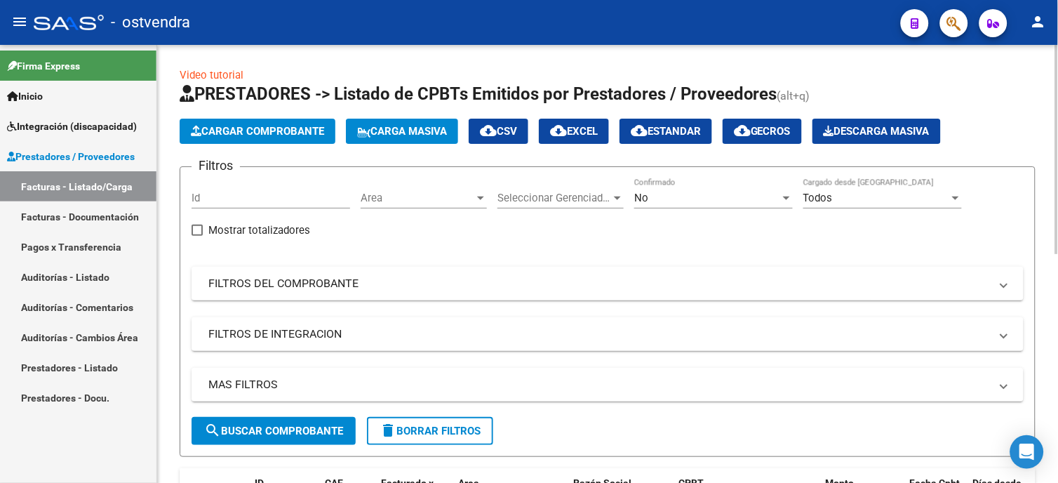
click at [302, 134] on span "Cargar Comprobante" at bounding box center [257, 131] width 133 height 13
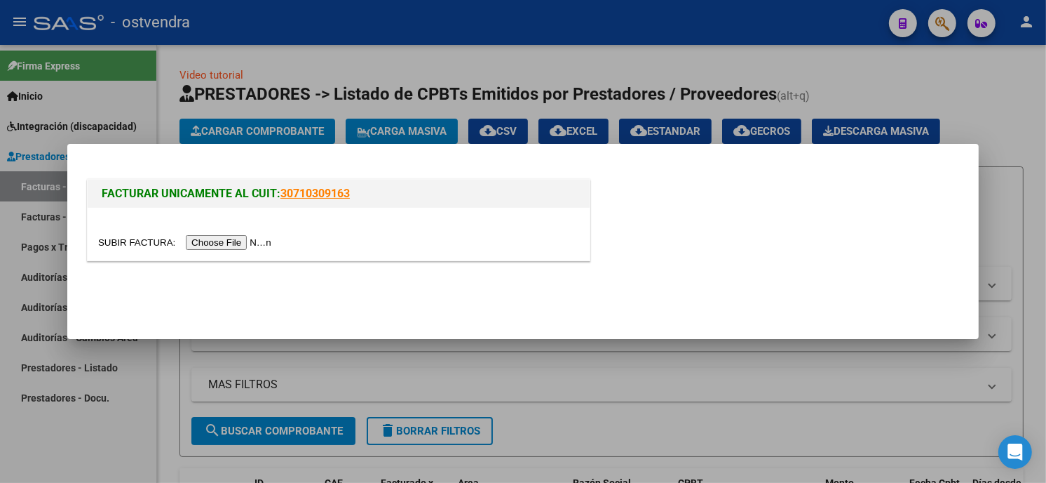
click at [242, 250] on div at bounding box center [338, 242] width 481 height 16
click at [241, 248] on input "file" at bounding box center [186, 242] width 177 height 15
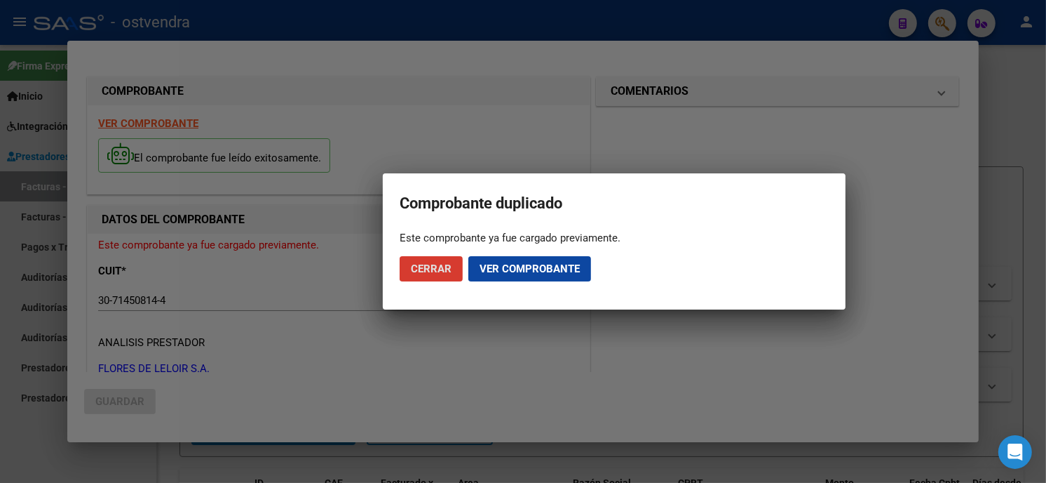
click at [449, 271] on span "Cerrar" at bounding box center [431, 268] width 41 height 13
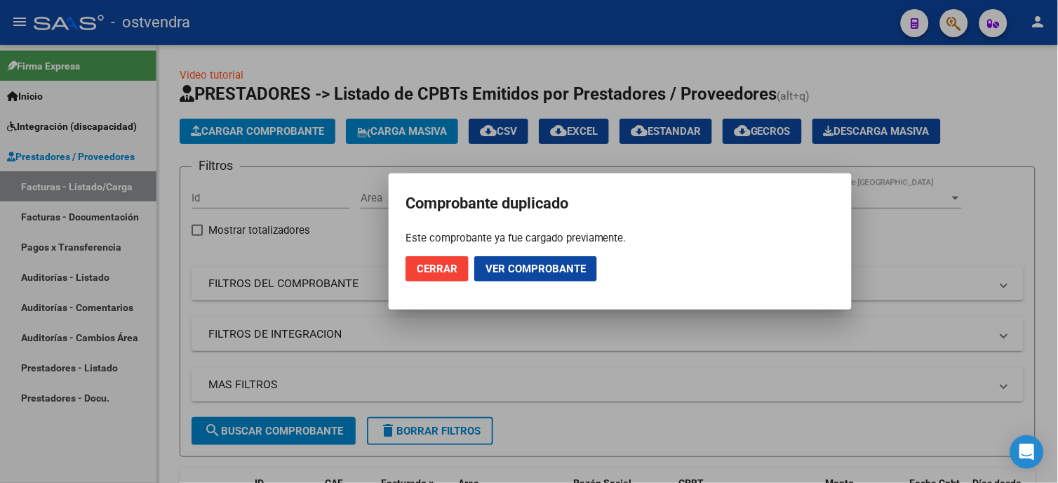
click at [447, 271] on span "Cerrar" at bounding box center [437, 268] width 41 height 13
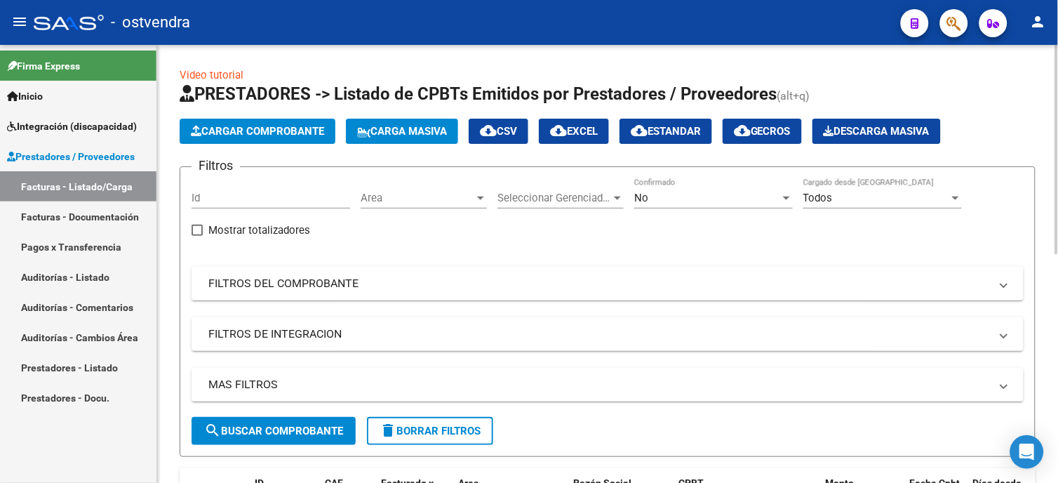
click at [302, 133] on span "Cargar Comprobante" at bounding box center [257, 131] width 133 height 13
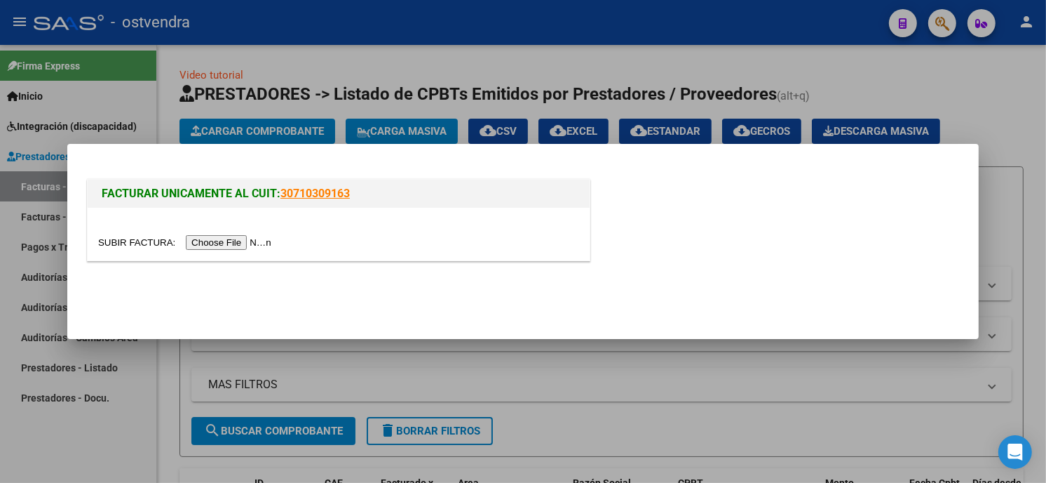
click at [229, 237] on input "file" at bounding box center [186, 242] width 177 height 15
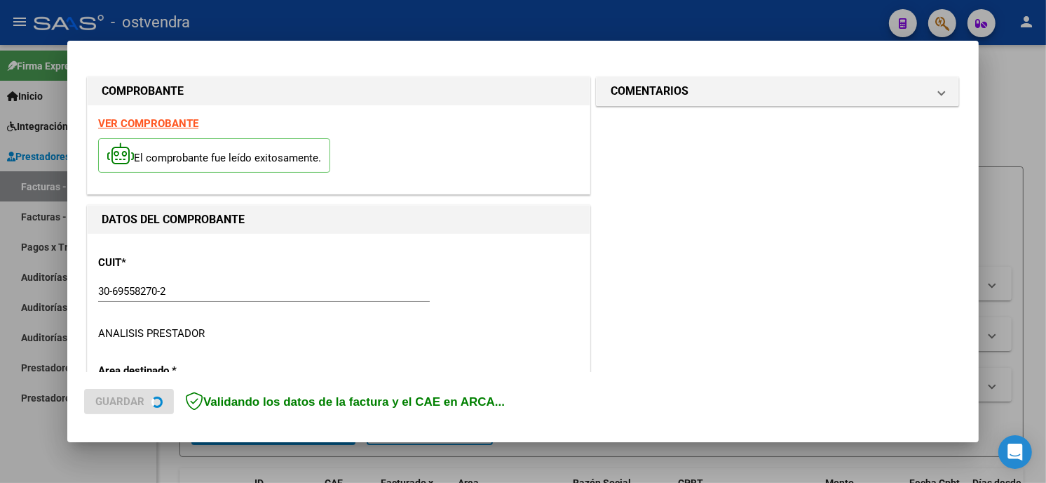
scroll to position [331, 0]
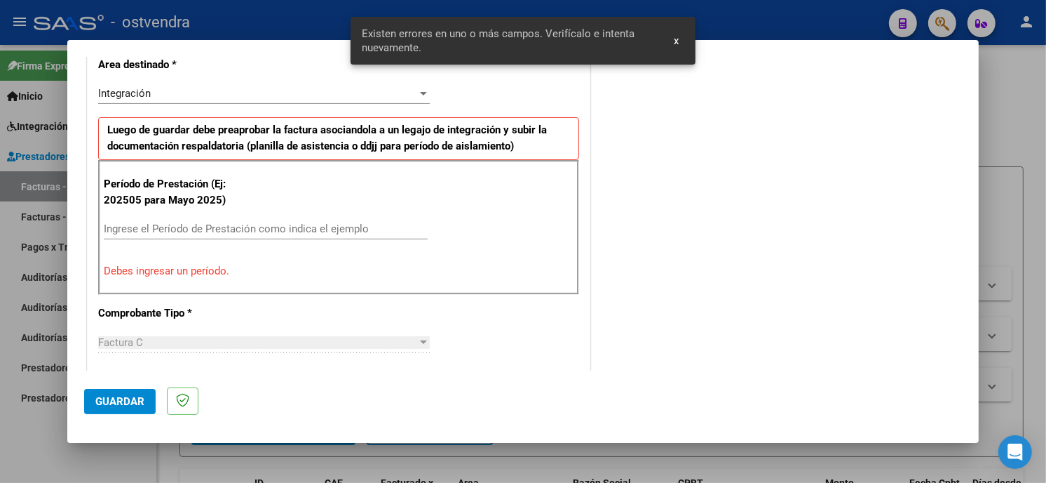
click at [290, 225] on input "Ingrese el Período de Prestación como indica el ejemplo" at bounding box center [266, 228] width 324 height 13
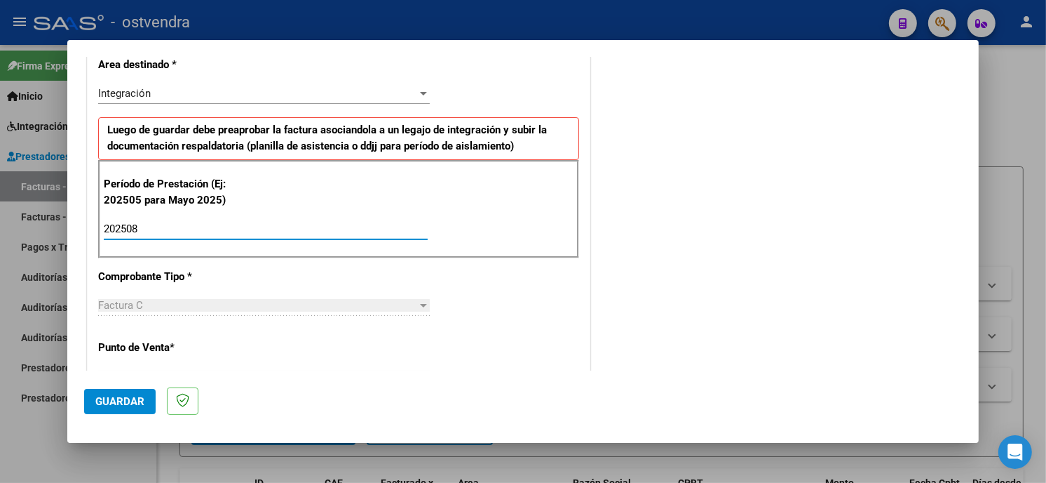
type input "202508"
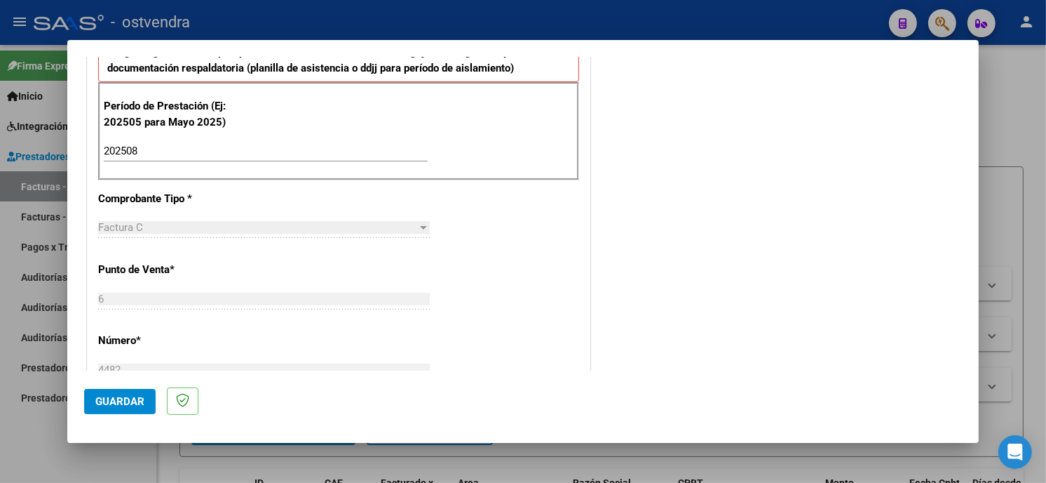
scroll to position [487, 0]
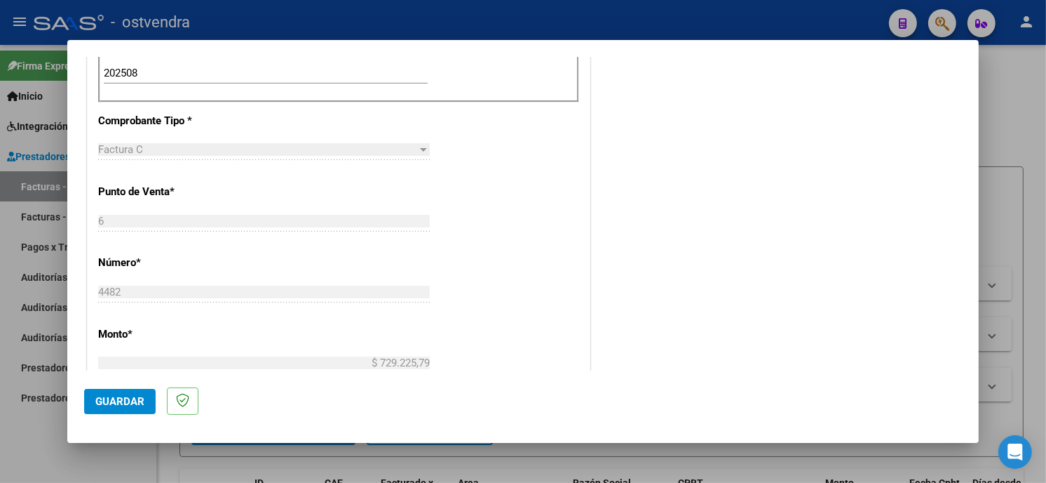
click at [142, 389] on button "Guardar" at bounding box center [120, 401] width 72 height 25
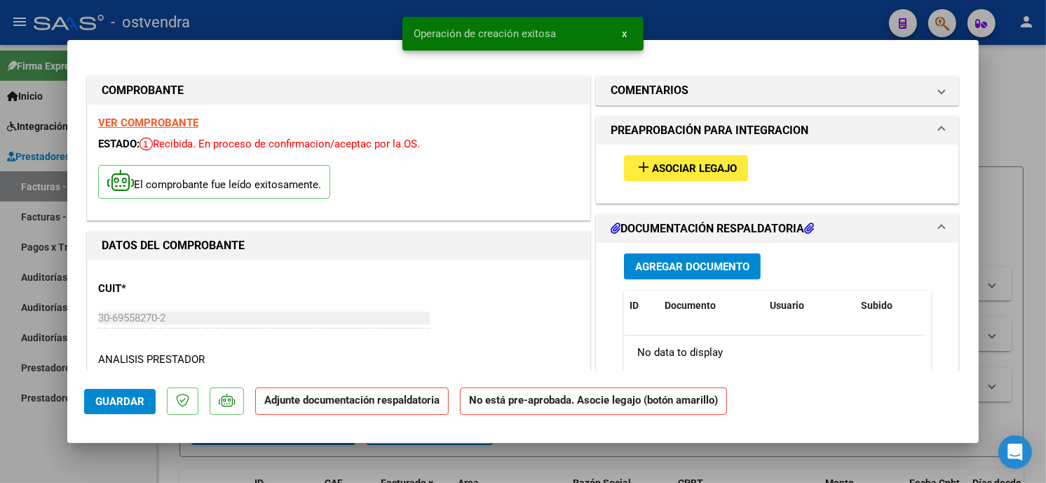
click at [649, 177] on button "add Asociar Legajo" at bounding box center [686, 168] width 124 height 26
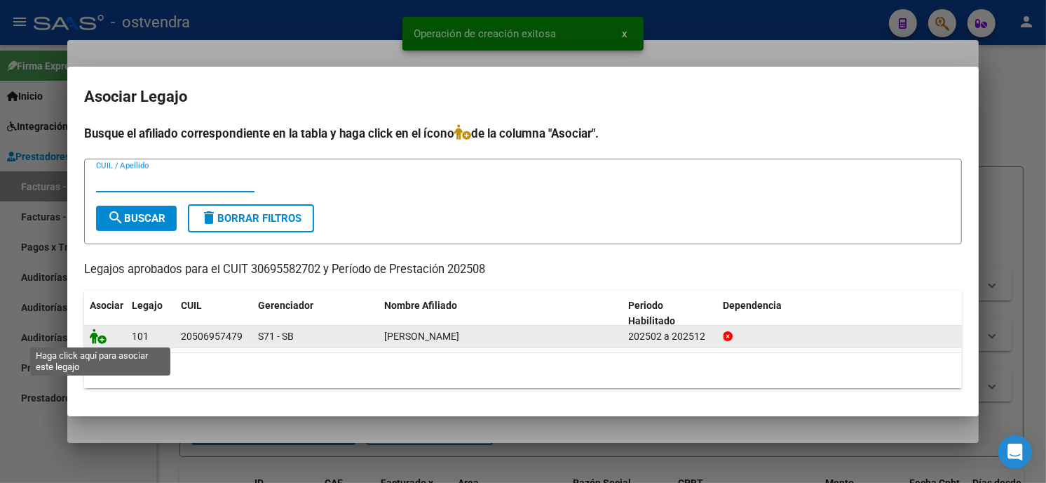
click at [95, 332] on icon at bounding box center [98, 335] width 17 height 15
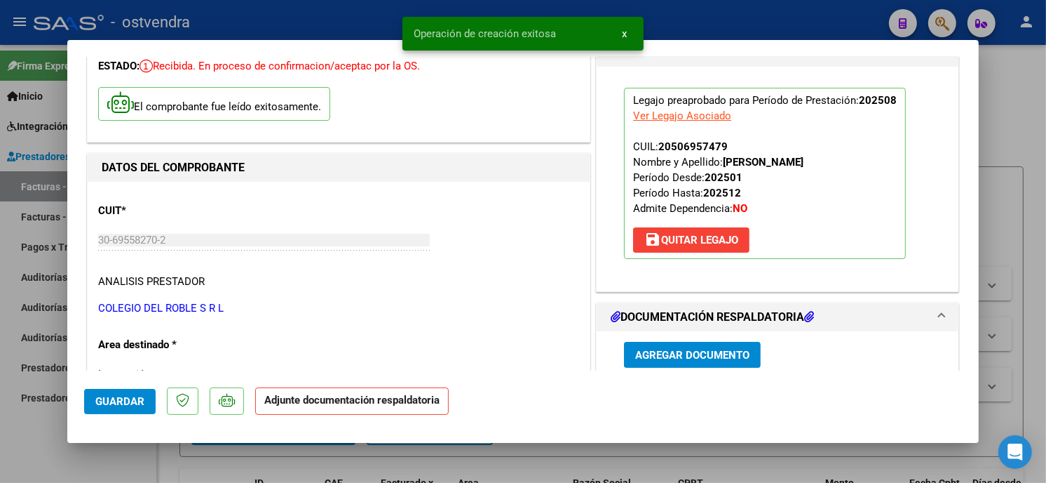
scroll to position [156, 0]
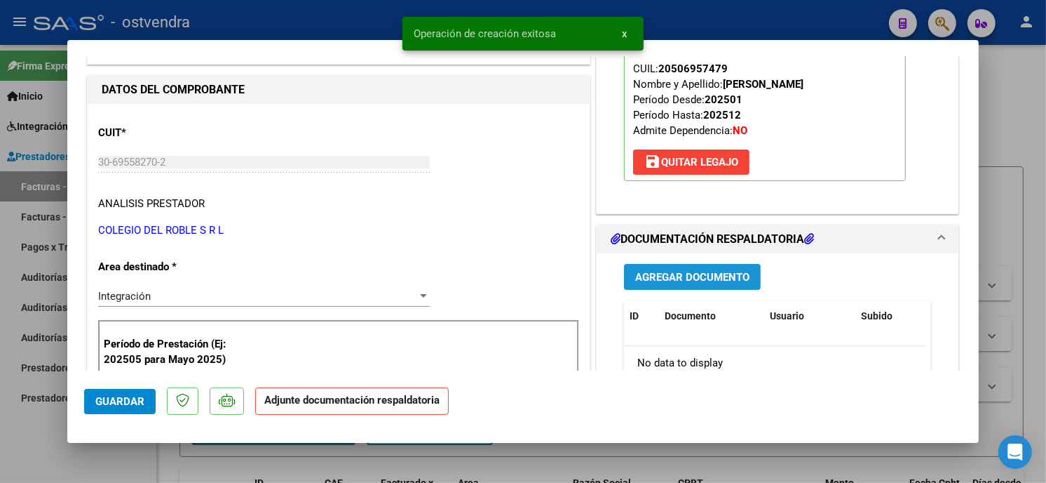
click at [697, 279] on span "Agregar Documento" at bounding box center [692, 277] width 114 height 13
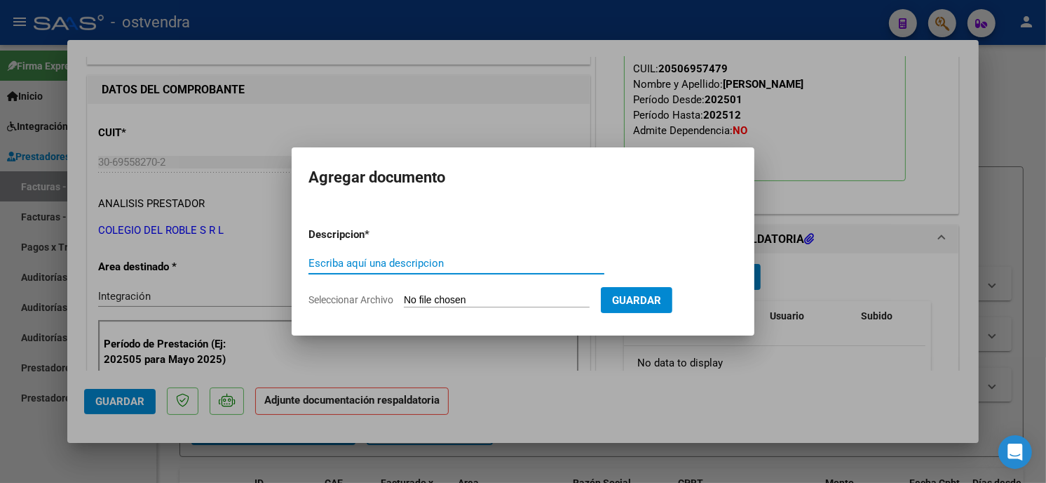
click at [506, 299] on input "Seleccionar Archivo" at bounding box center [497, 300] width 186 height 13
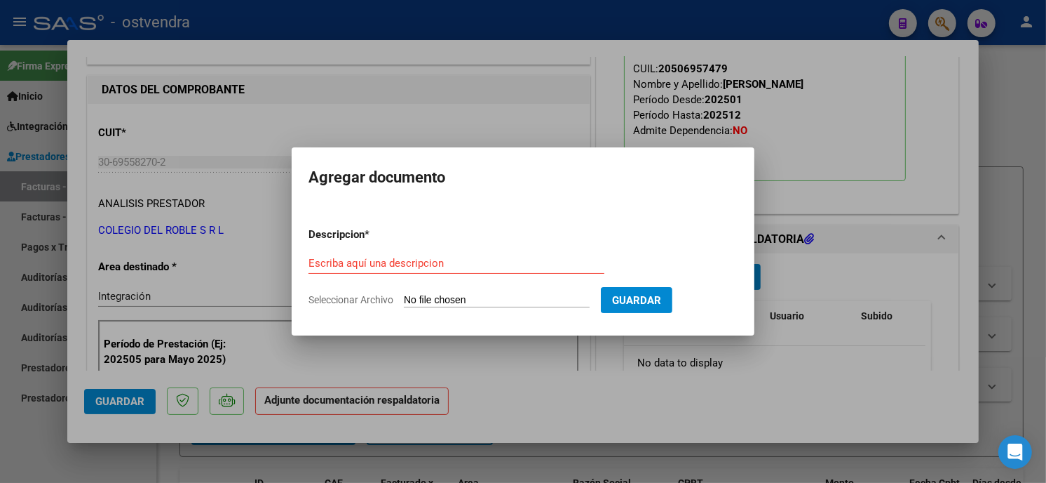
type input "C:\fakepath\ASISTENCIA C-6-4482.pdf"
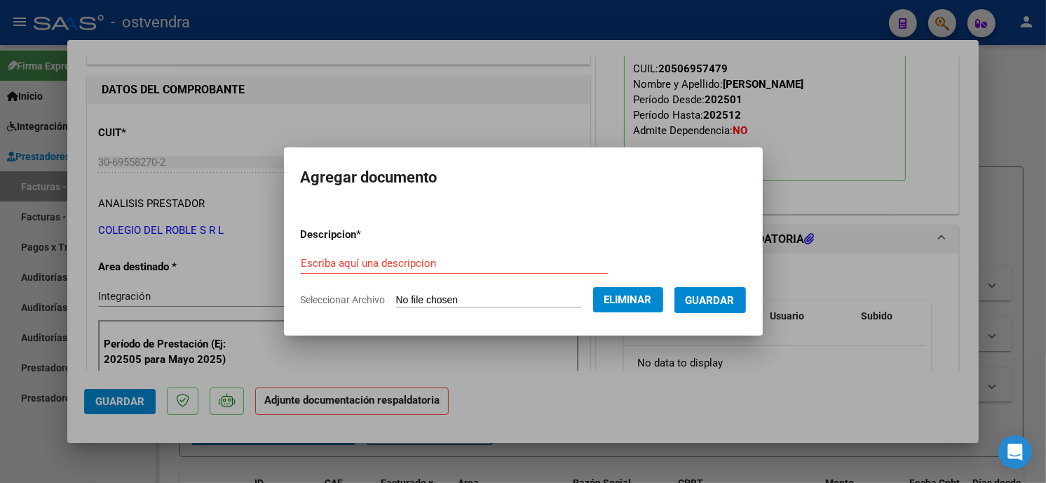
click at [447, 270] on div "Escriba aquí una descripcion" at bounding box center [454, 262] width 307 height 21
click at [443, 261] on input "Escriba aquí una descripcion" at bounding box center [454, 263] width 307 height 13
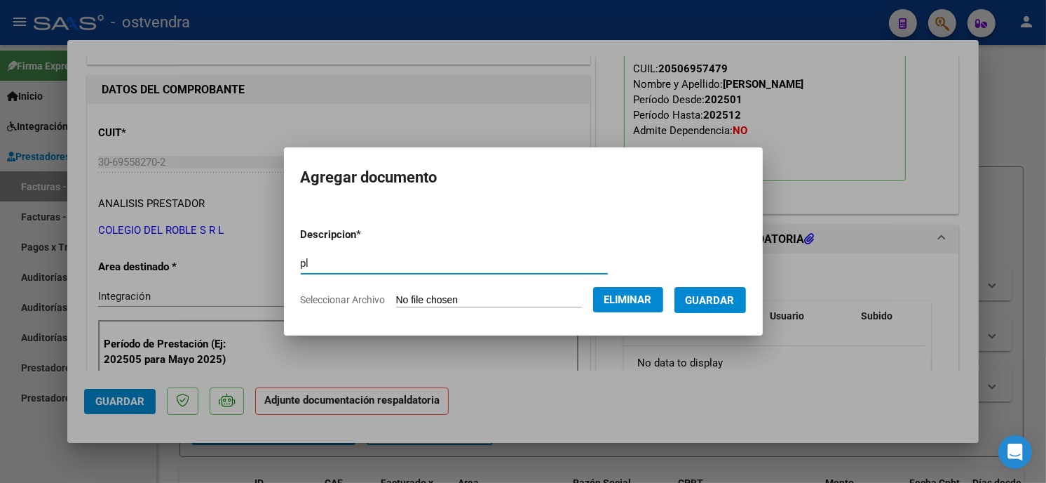
type input "p"
type input "PLANILLA DE ASISTENCIA"
click at [724, 294] on span "Guardar" at bounding box center [710, 300] width 49 height 13
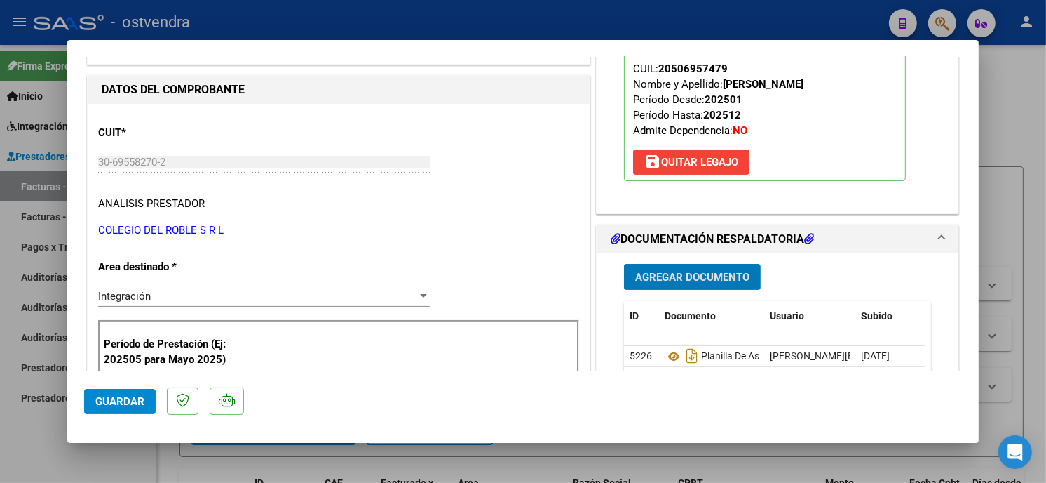
scroll to position [234, 0]
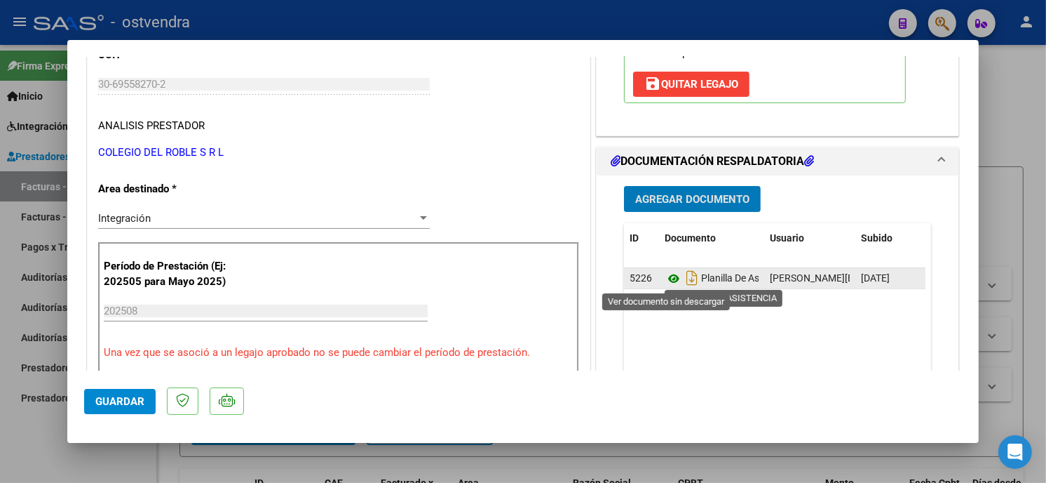
click at [668, 276] on icon at bounding box center [674, 278] width 18 height 17
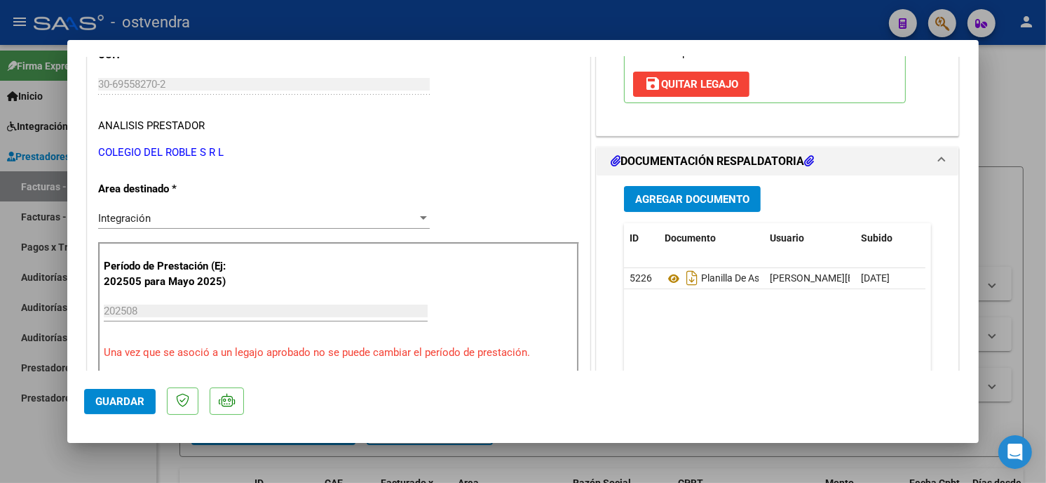
click at [142, 400] on span "Guardar" at bounding box center [119, 401] width 49 height 13
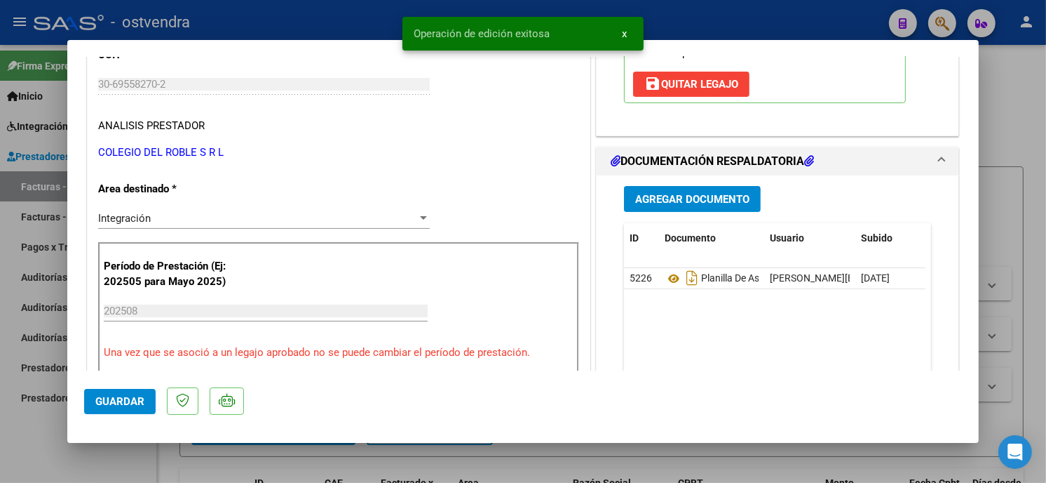
click at [277, 23] on div at bounding box center [523, 241] width 1046 height 483
type input "$ 0,00"
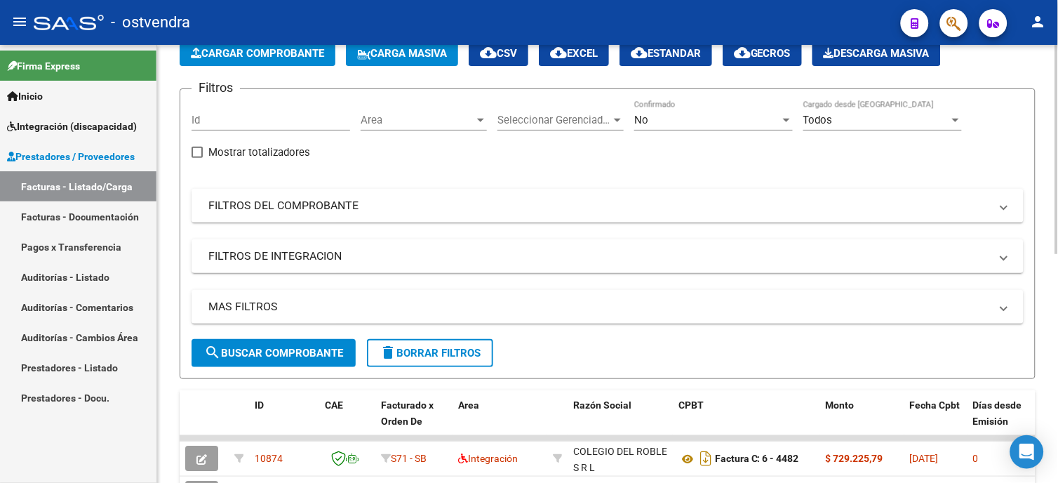
scroll to position [156, 0]
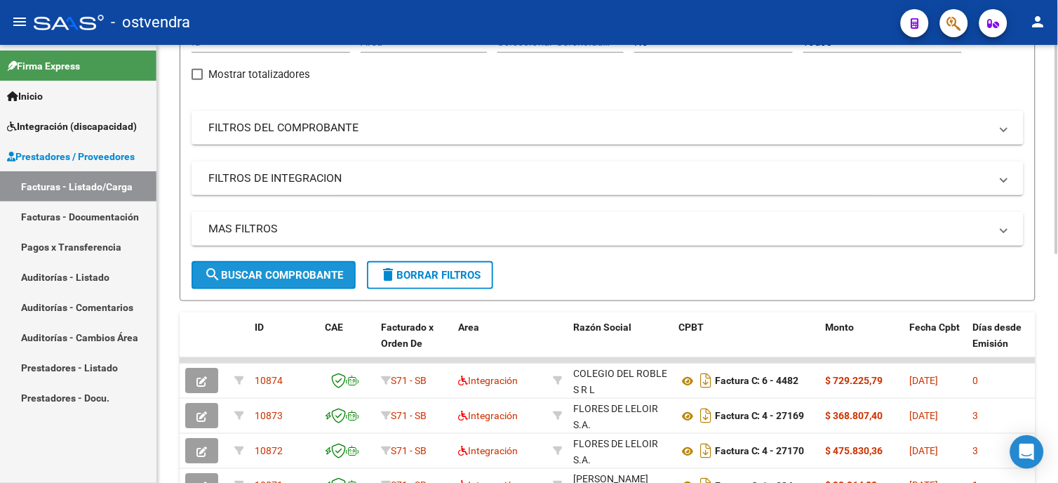
click at [321, 269] on span "search Buscar Comprobante" at bounding box center [273, 275] width 139 height 13
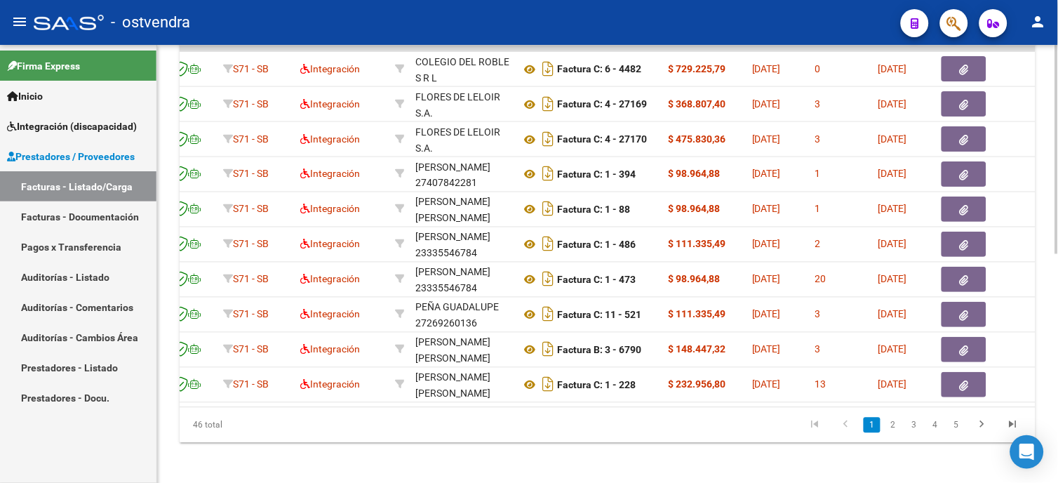
scroll to position [0, 0]
